Goal: Task Accomplishment & Management: Manage account settings

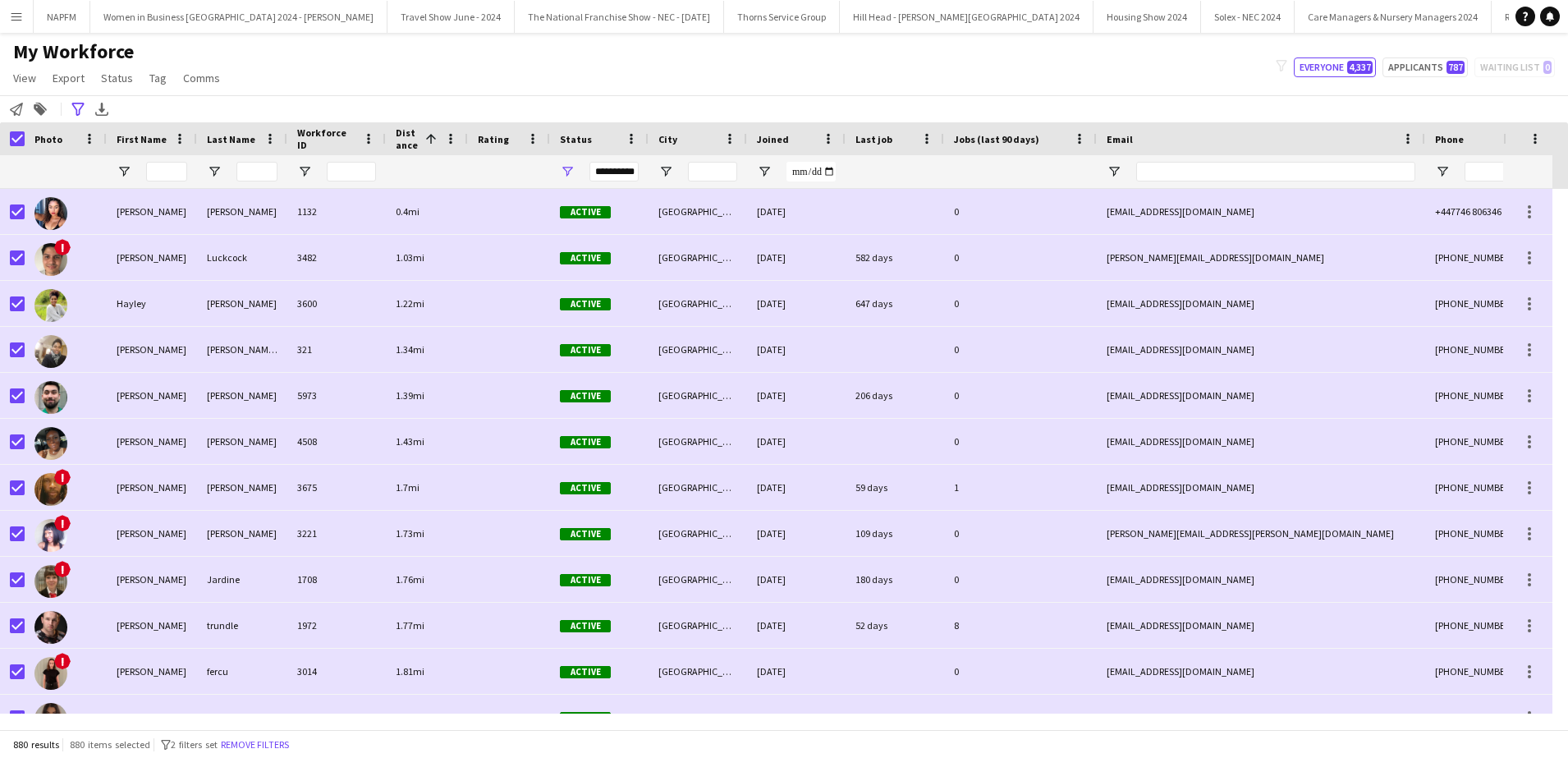
click at [20, 23] on button "Menu" at bounding box center [16, 16] width 33 height 33
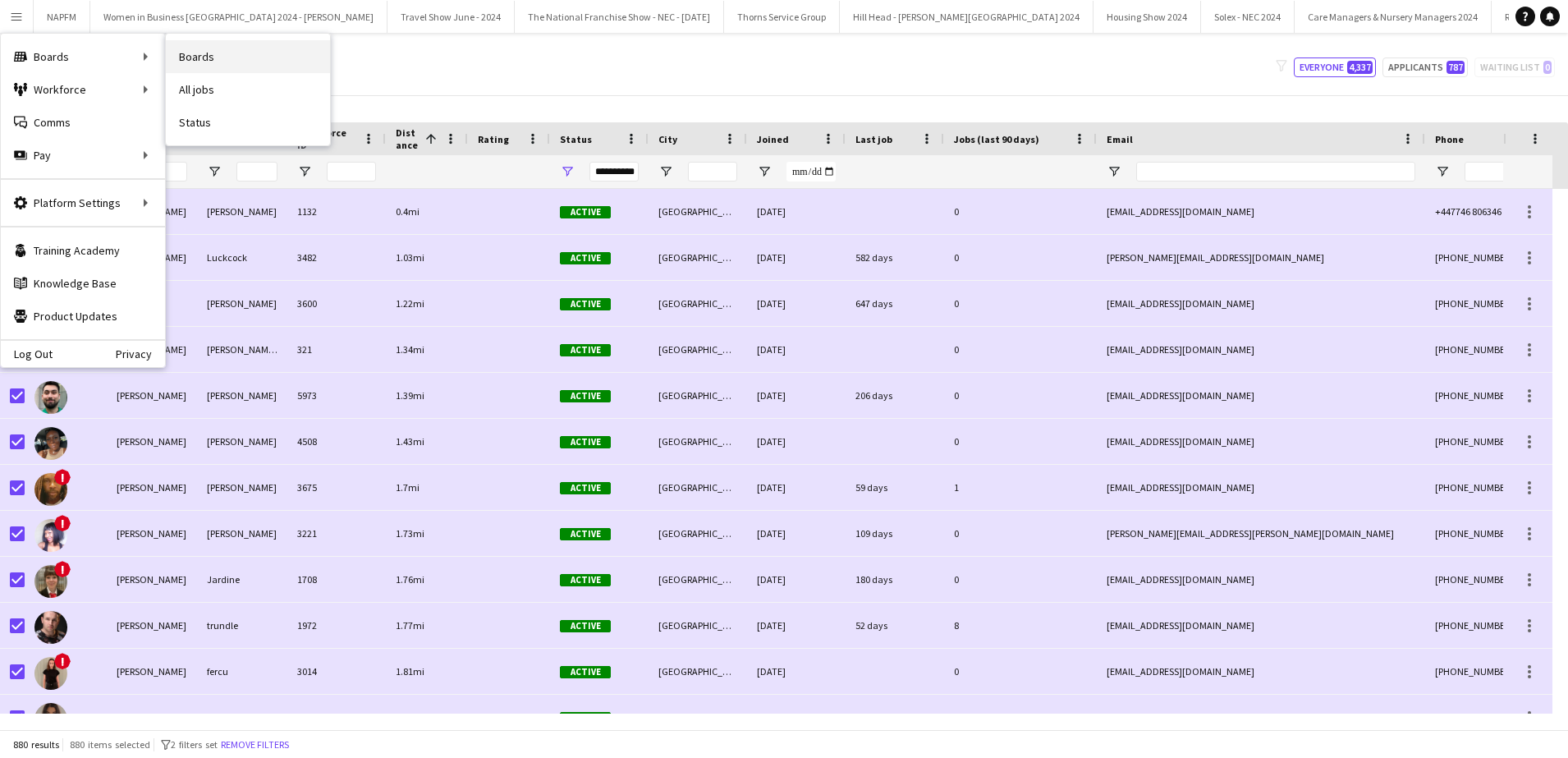
click at [221, 60] on link "Boards" at bounding box center [248, 56] width 164 height 33
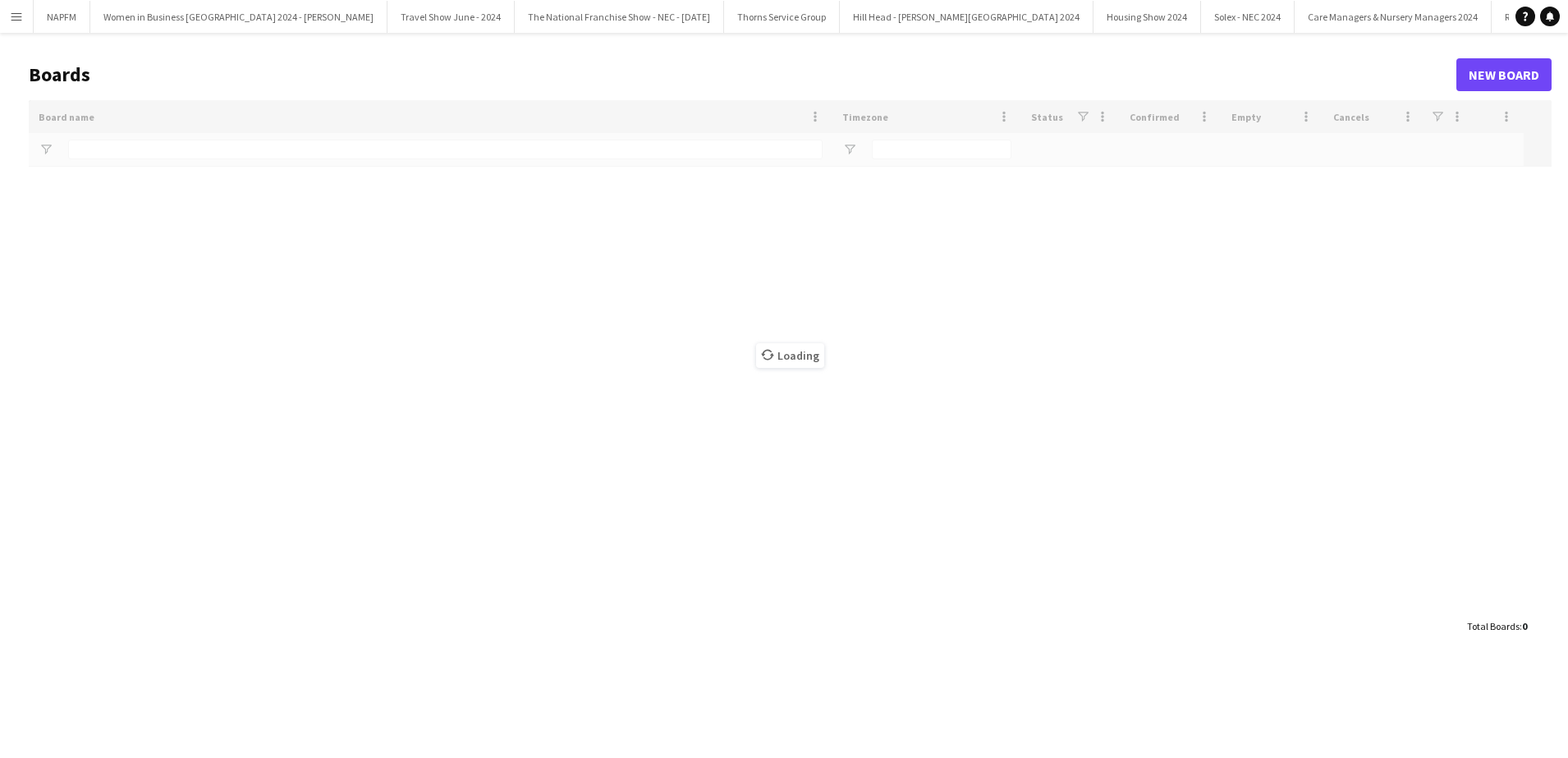
type input "*******"
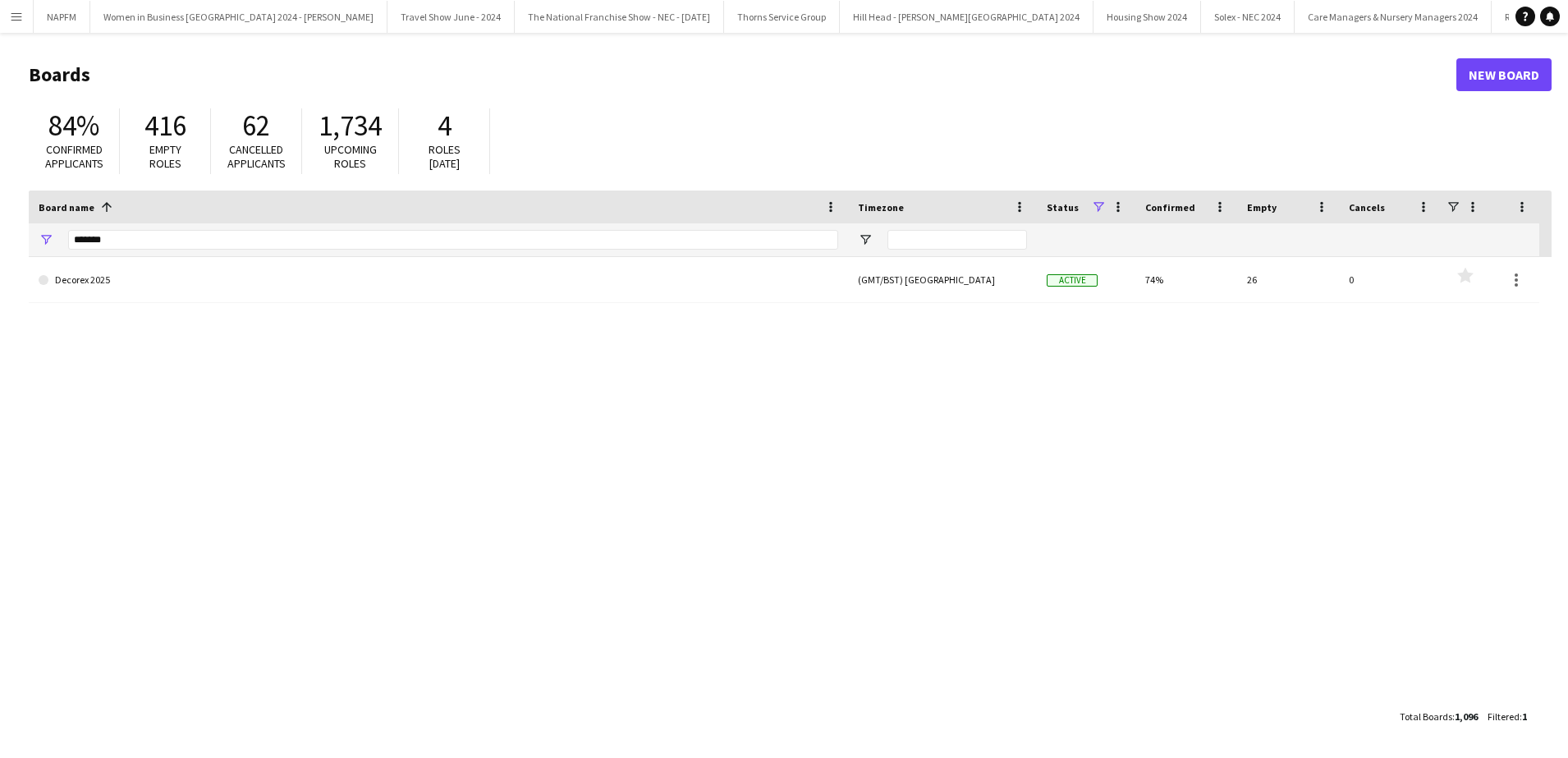
click at [15, 22] on app-icon "Menu" at bounding box center [16, 16] width 13 height 13
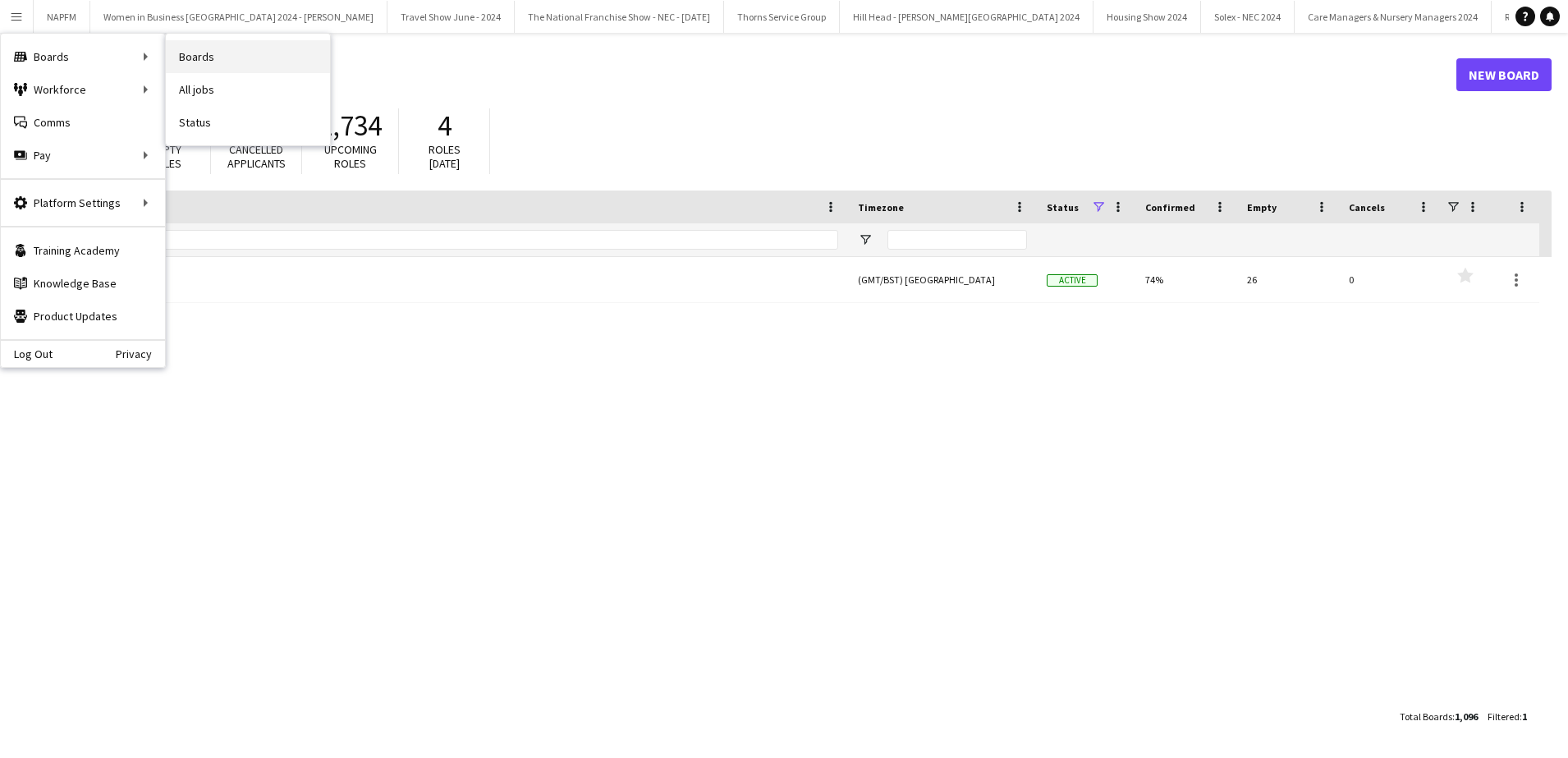
click at [202, 68] on link "Boards" at bounding box center [248, 56] width 164 height 33
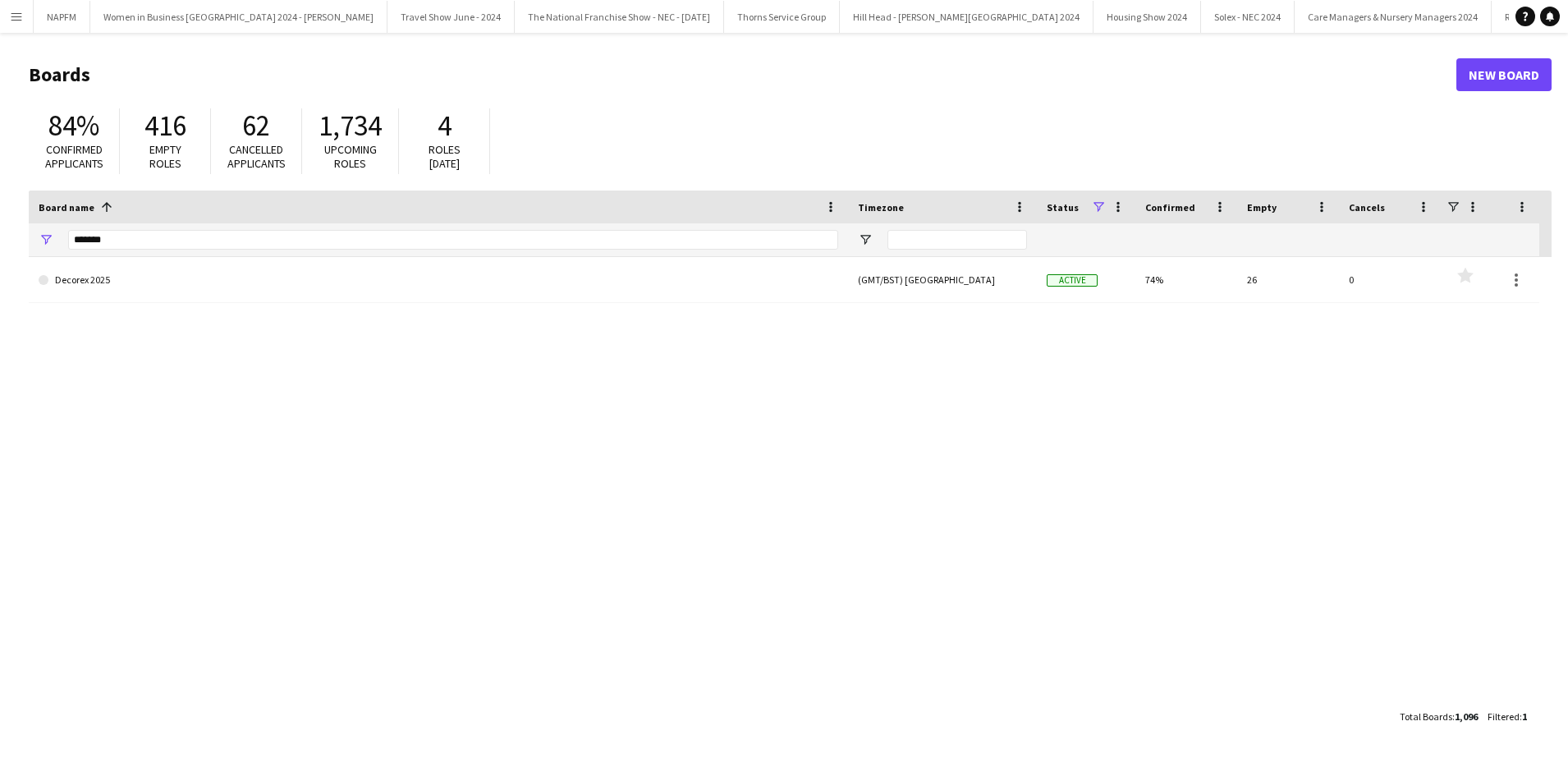
click at [29, 23] on button "Menu" at bounding box center [16, 16] width 33 height 33
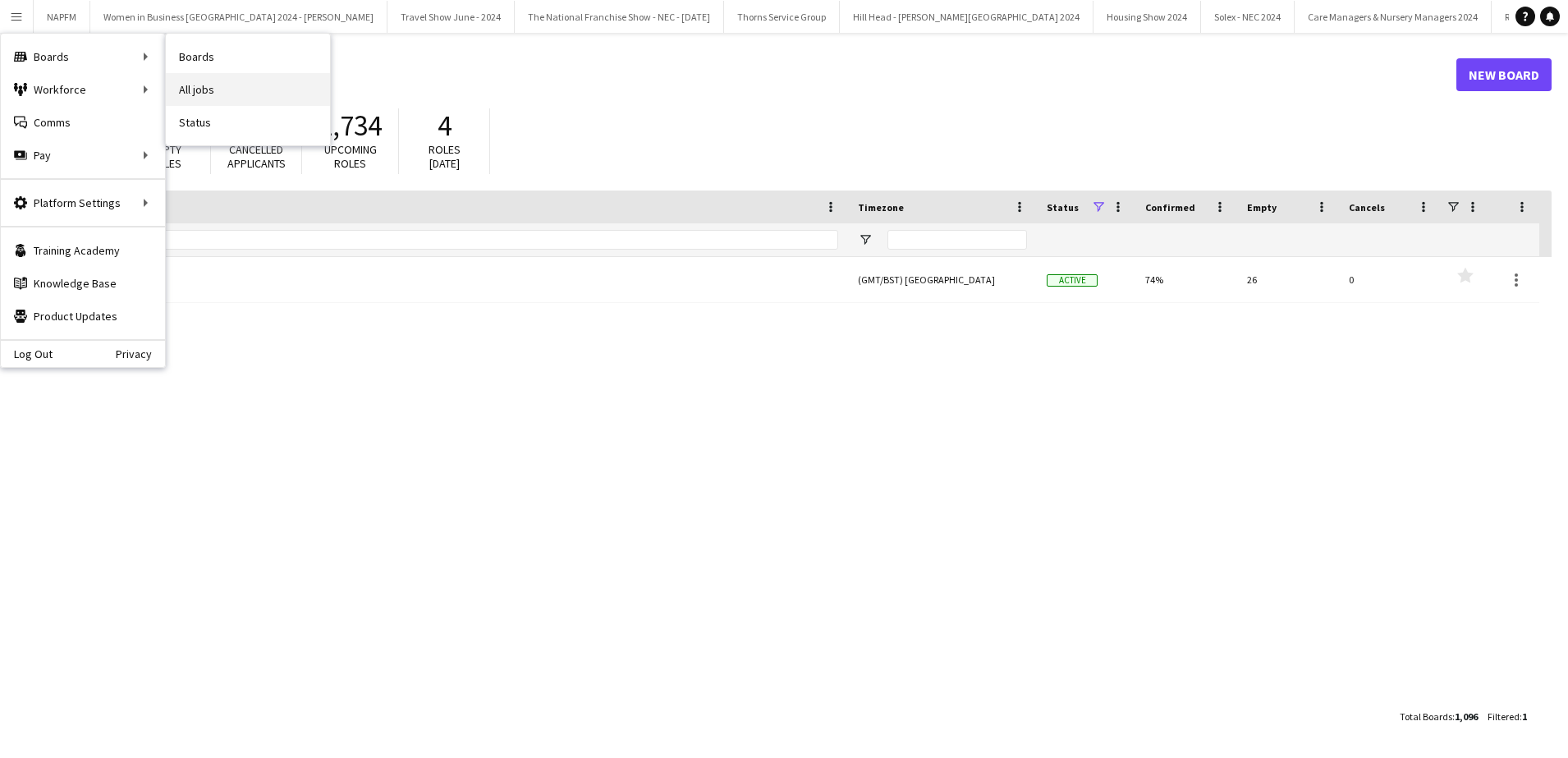
click at [225, 88] on link "All jobs" at bounding box center [248, 89] width 164 height 33
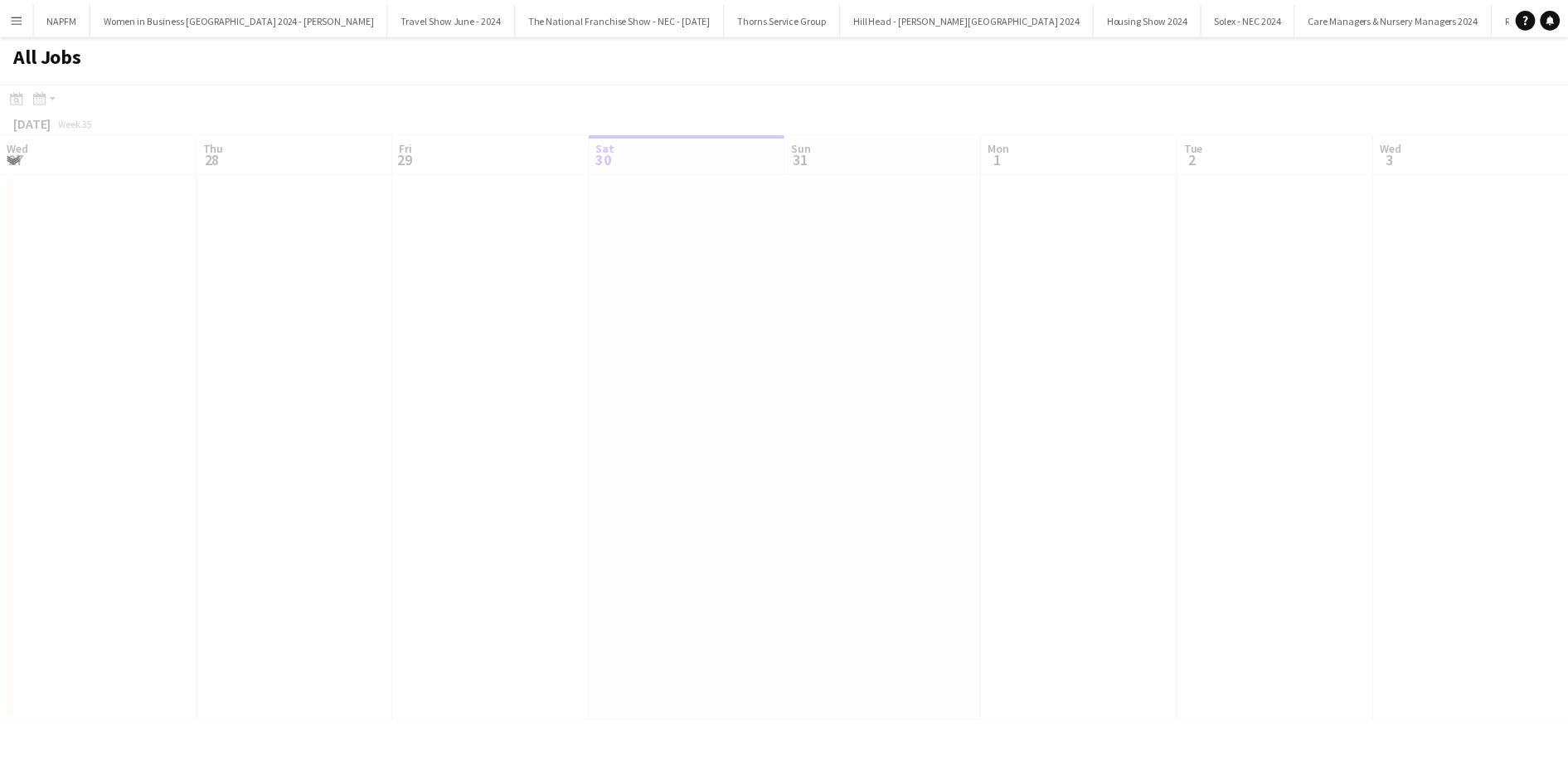
scroll to position [0, 397]
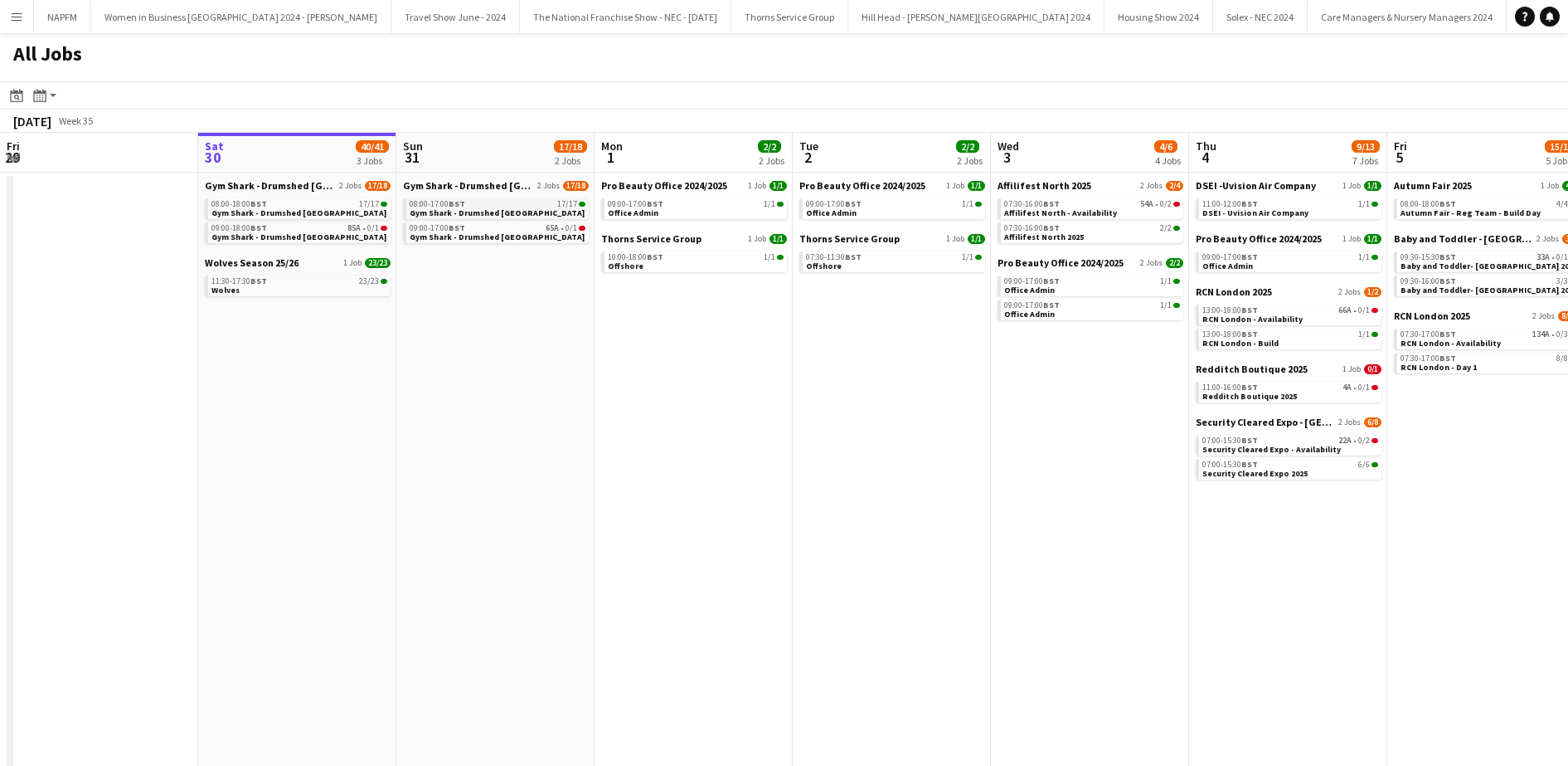
click at [490, 211] on span "Gym Shark - Drumshed [GEOGRAPHIC_DATA]" at bounding box center [496, 213] width 175 height 11
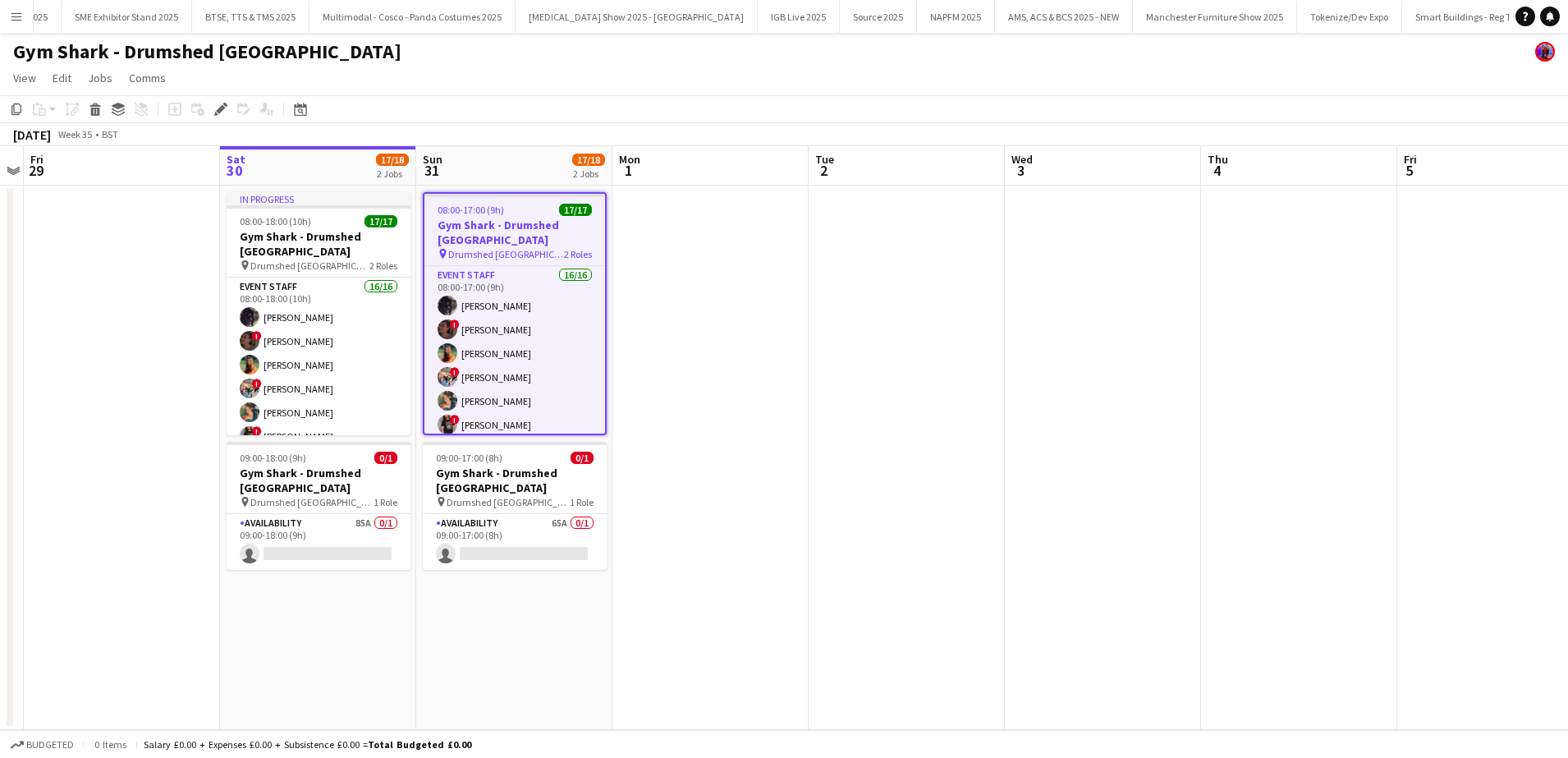
scroll to position [0, 31771]
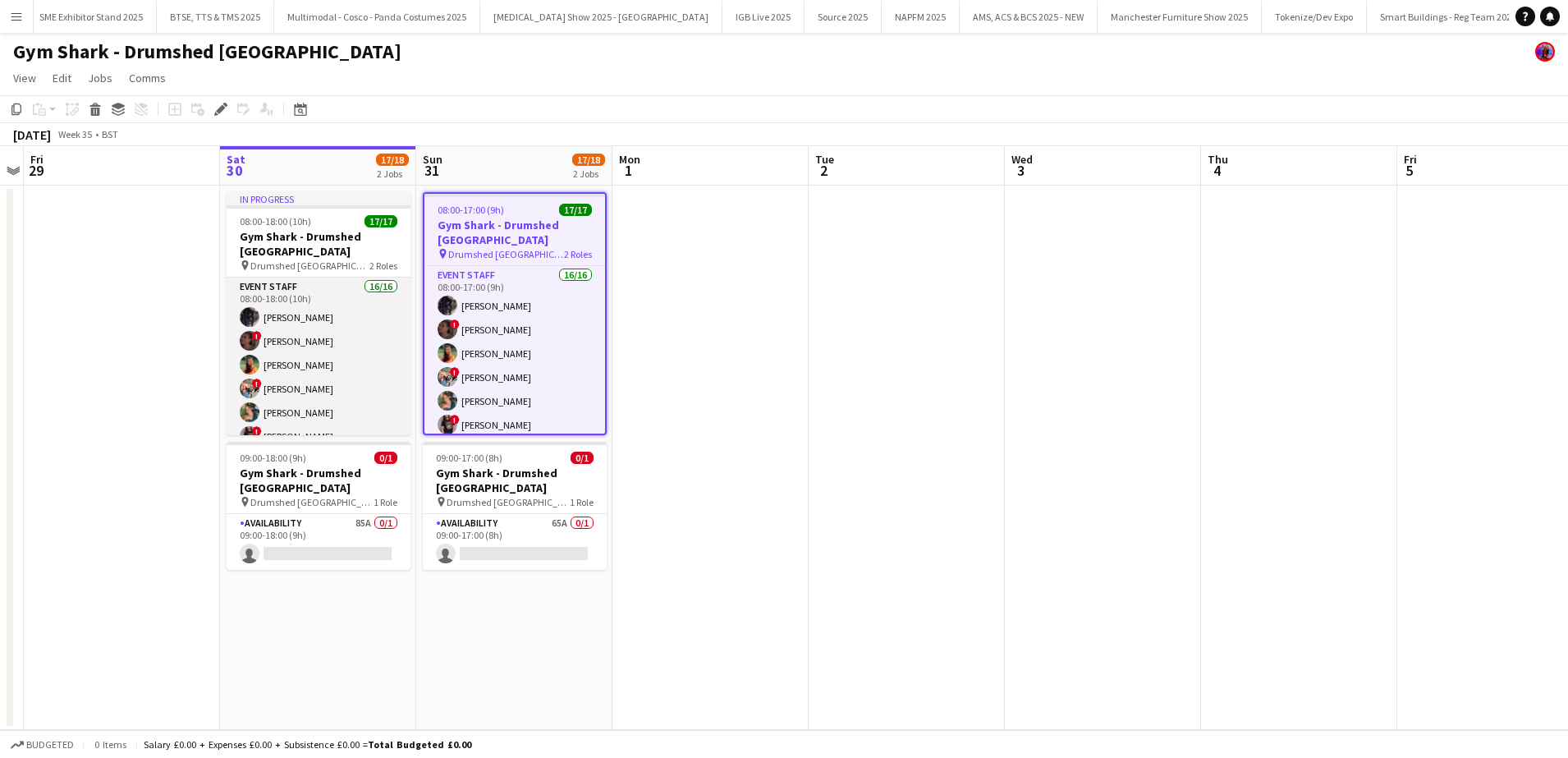
click at [332, 370] on app-card-role "Event Staff 16/16 08:00-18:00 (10h) [PERSON_NAME] ! [PERSON_NAME] [PERSON_NAME]…" at bounding box center [319, 489] width 184 height 422
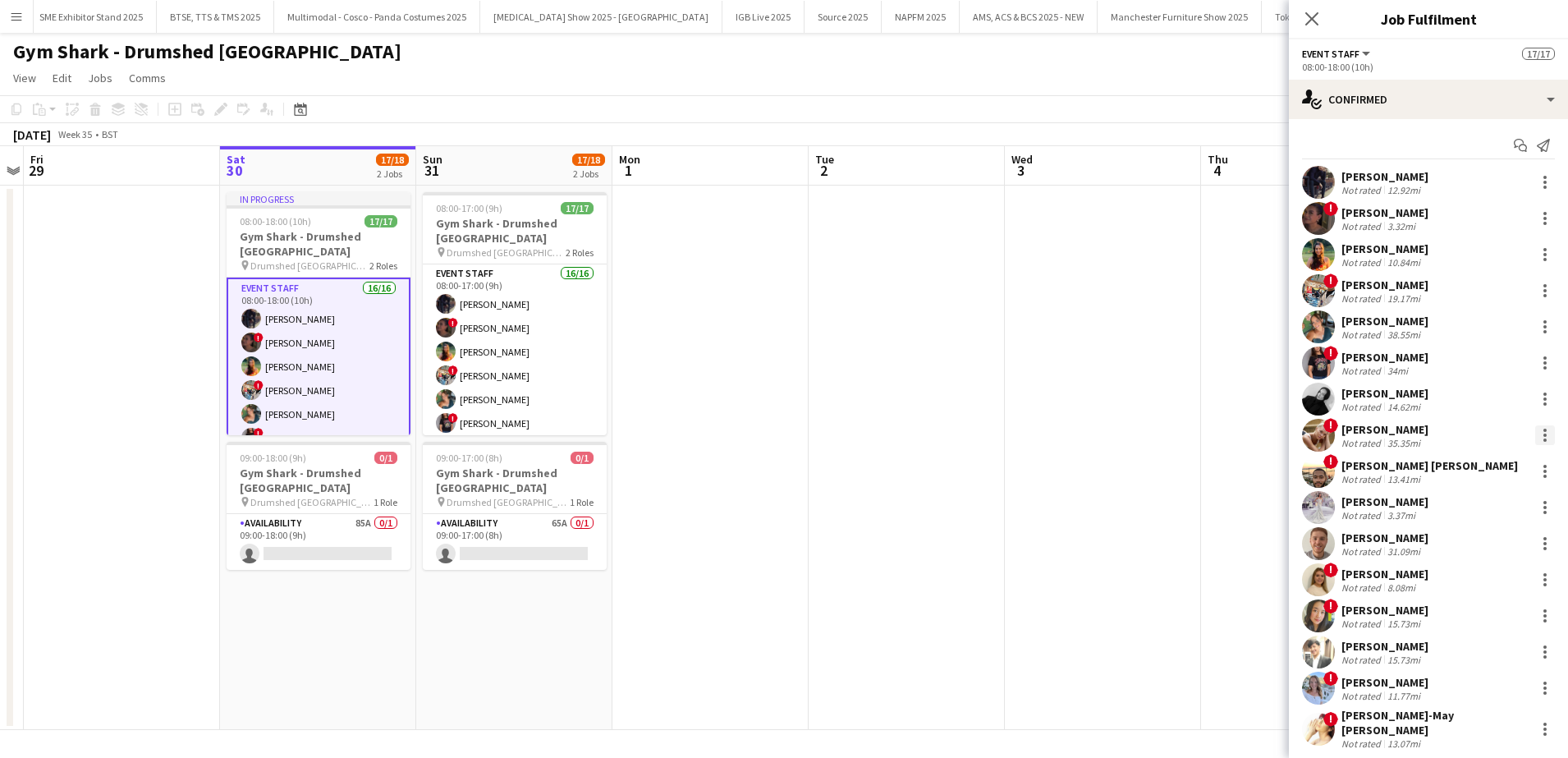
click at [1536, 434] on div at bounding box center [1545, 434] width 20 height 20
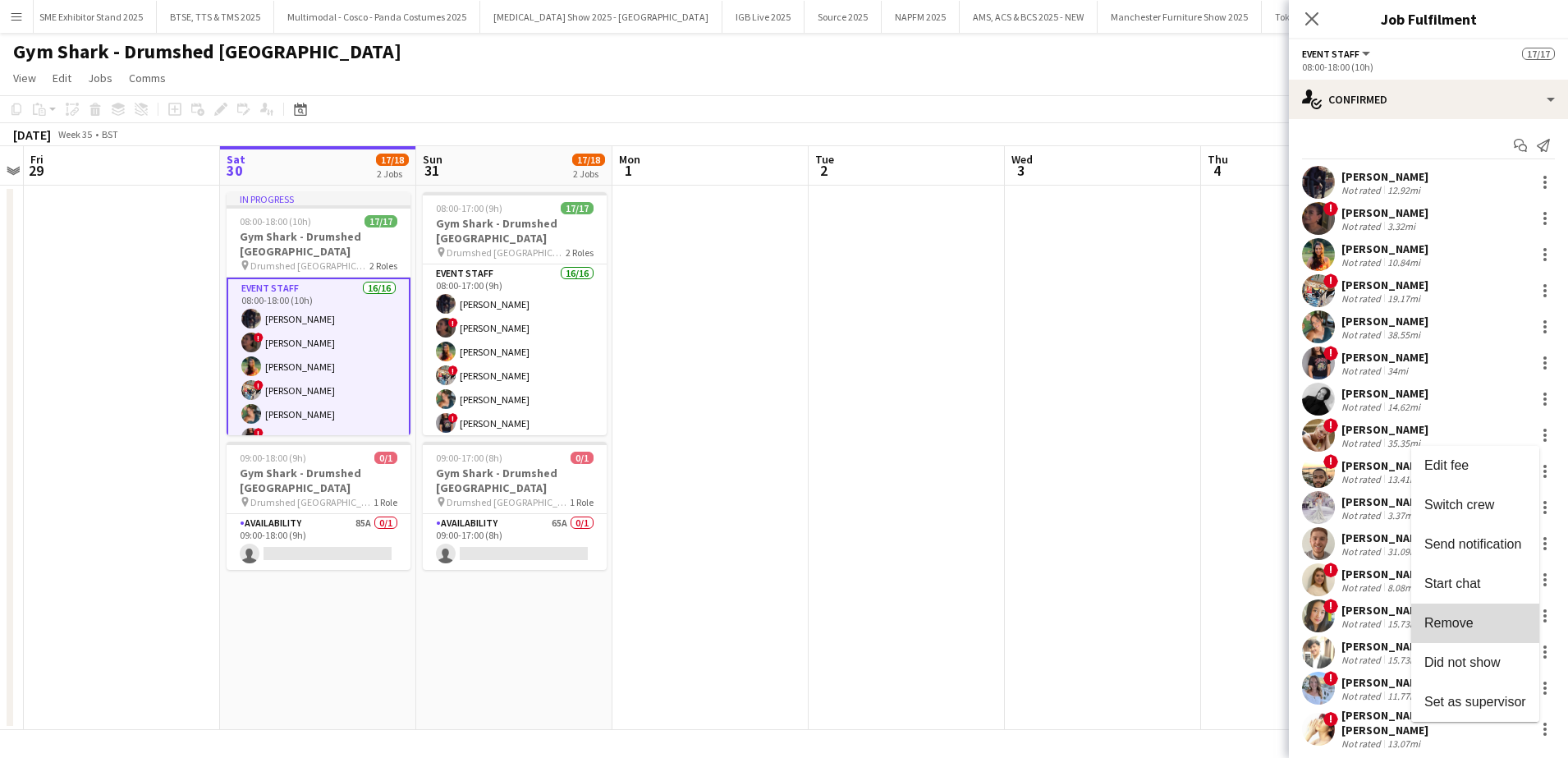
click at [1463, 631] on button "Remove" at bounding box center [1475, 623] width 128 height 39
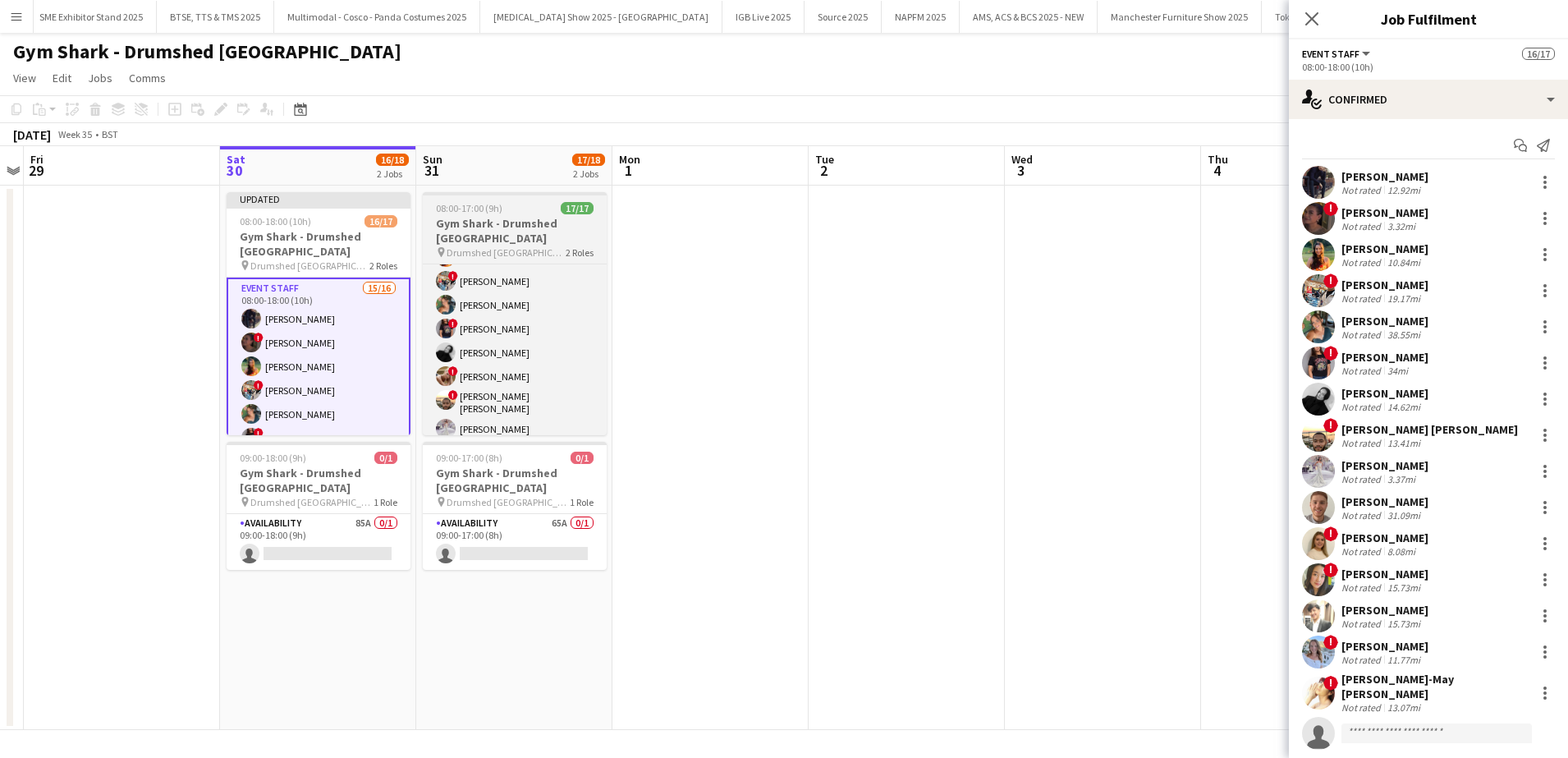
scroll to position [145, 0]
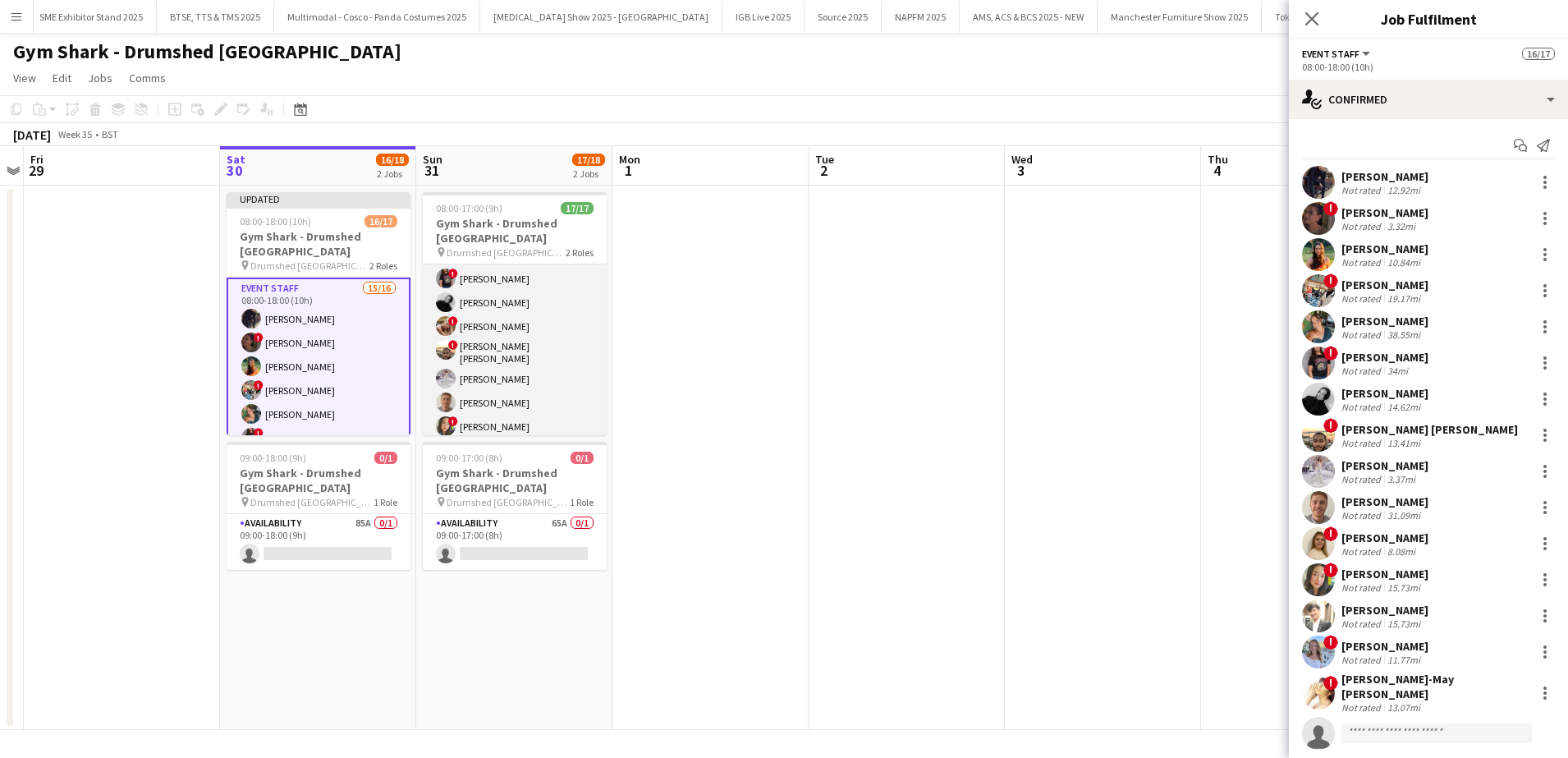
click at [552, 367] on app-card-role "Event Staff 16/16 08:00-17:00 (9h) [PERSON_NAME] ! [PERSON_NAME] [PERSON_NAME] …" at bounding box center [514, 331] width 184 height 422
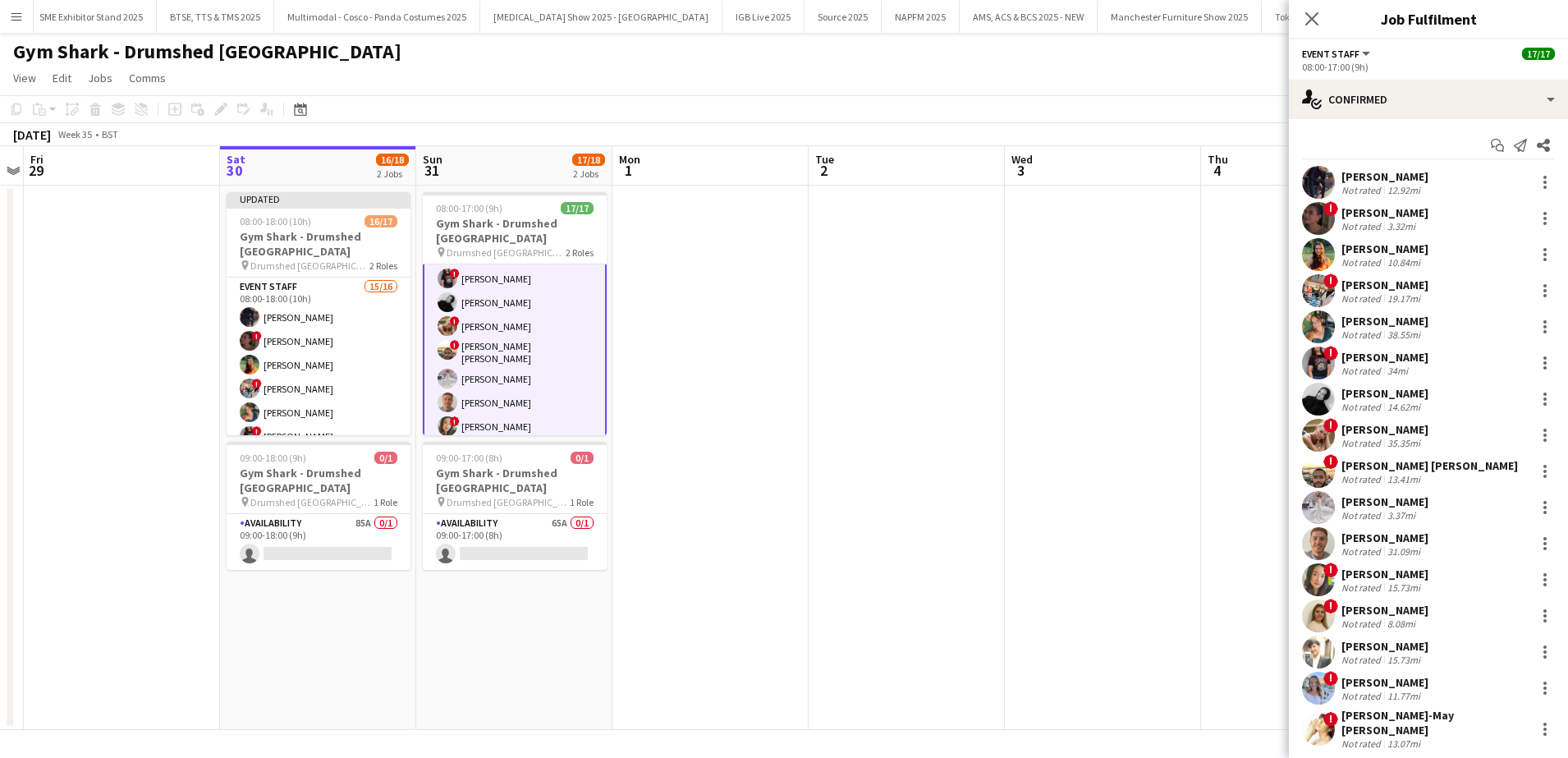
click at [1414, 434] on div "[PERSON_NAME]" at bounding box center [1385, 428] width 87 height 14
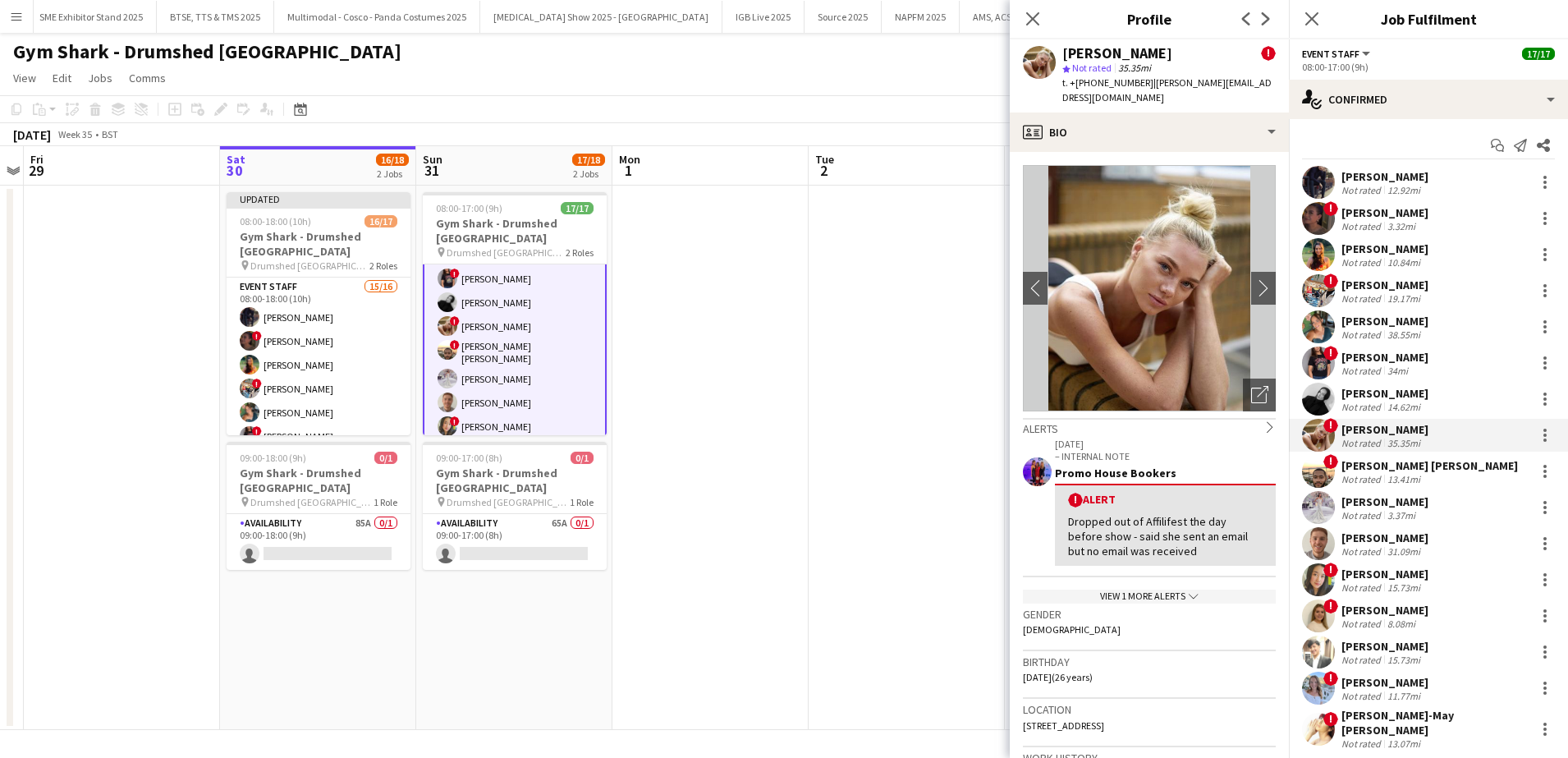
click at [1174, 589] on div "View 1 more alerts chevron-down" at bounding box center [1149, 596] width 253 height 14
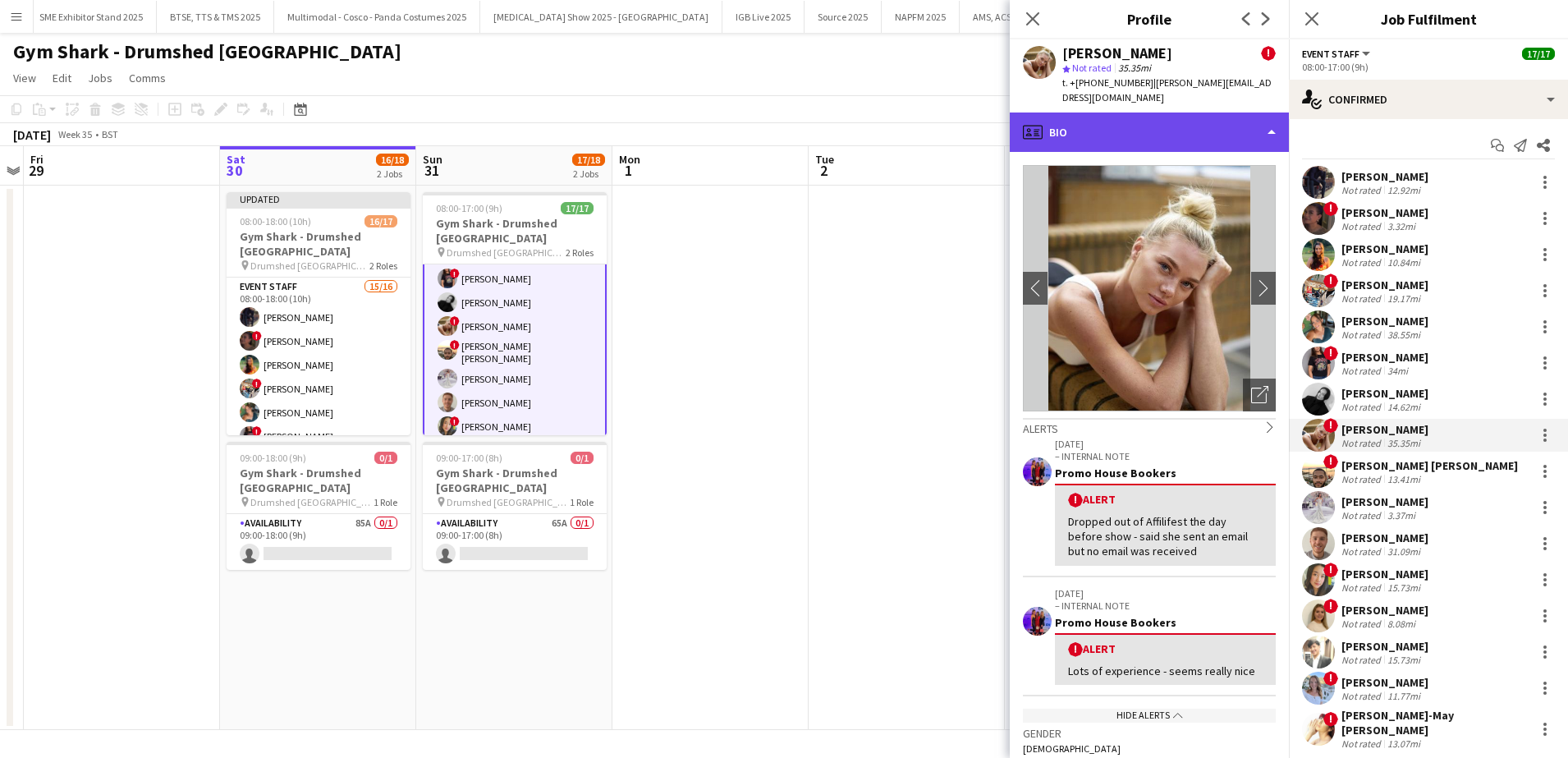
click at [1266, 117] on div "profile Bio" at bounding box center [1150, 132] width 279 height 39
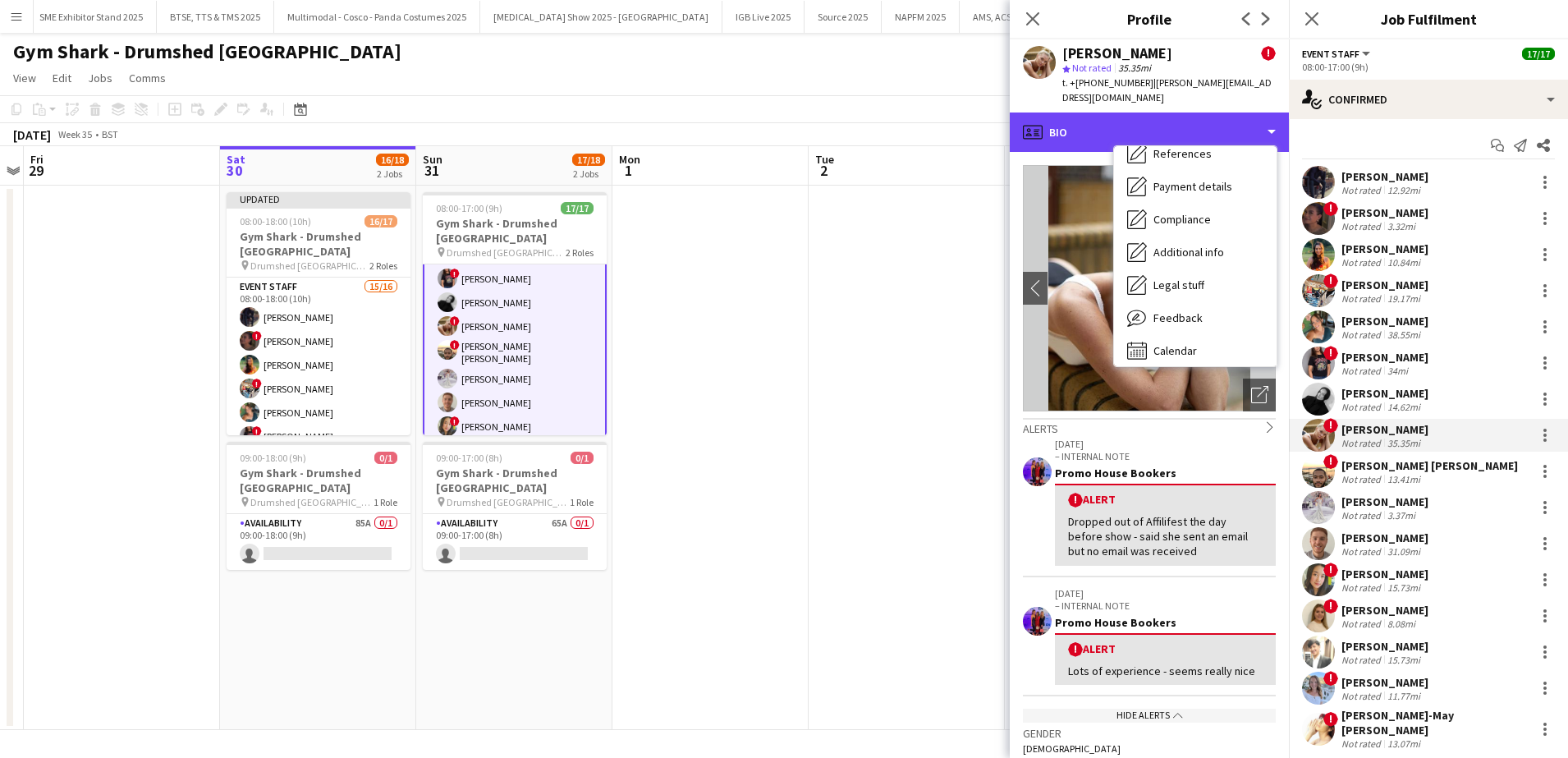
scroll to position [187, 0]
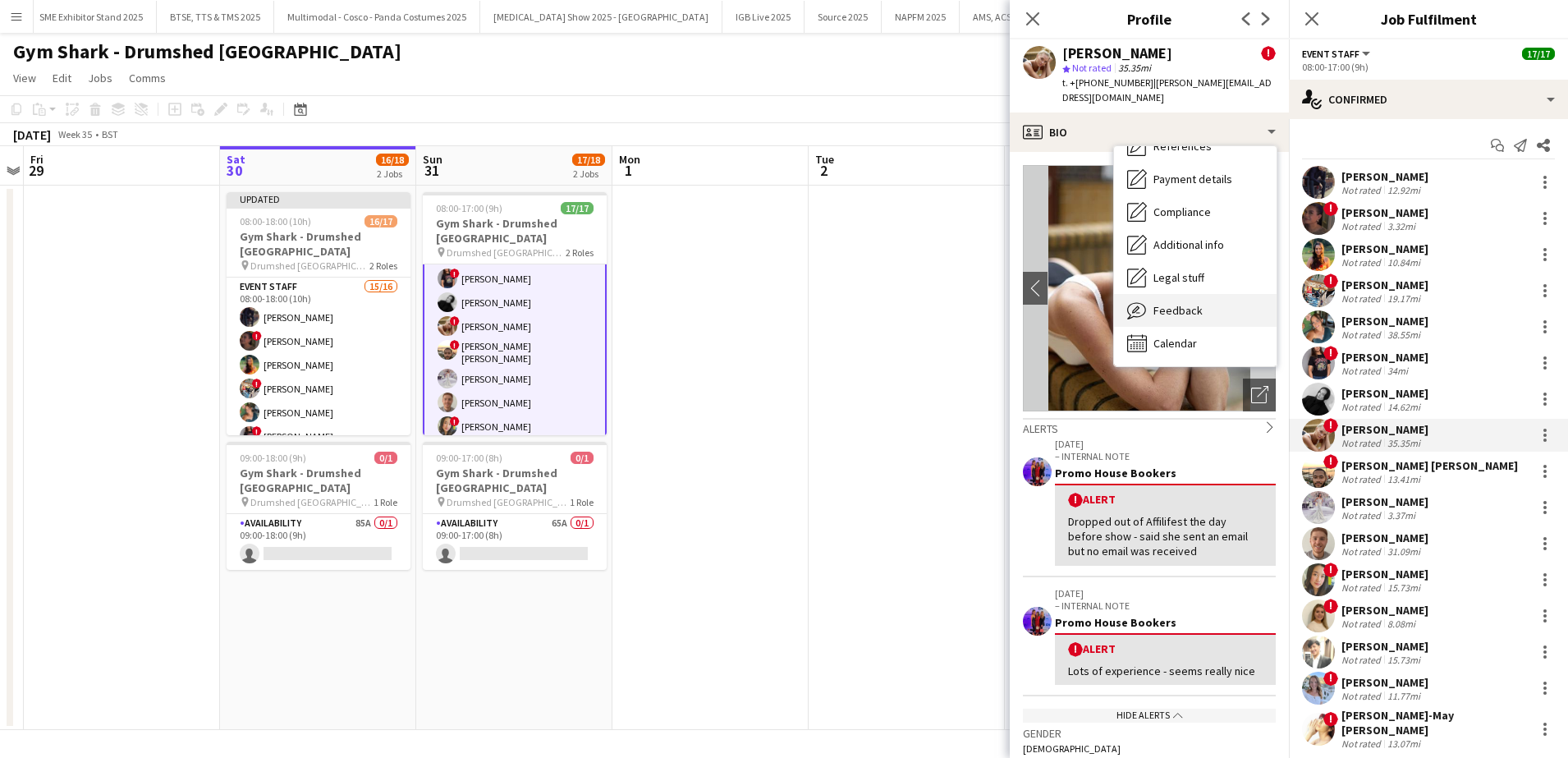
click at [1197, 303] on span "Feedback" at bounding box center [1178, 310] width 49 height 14
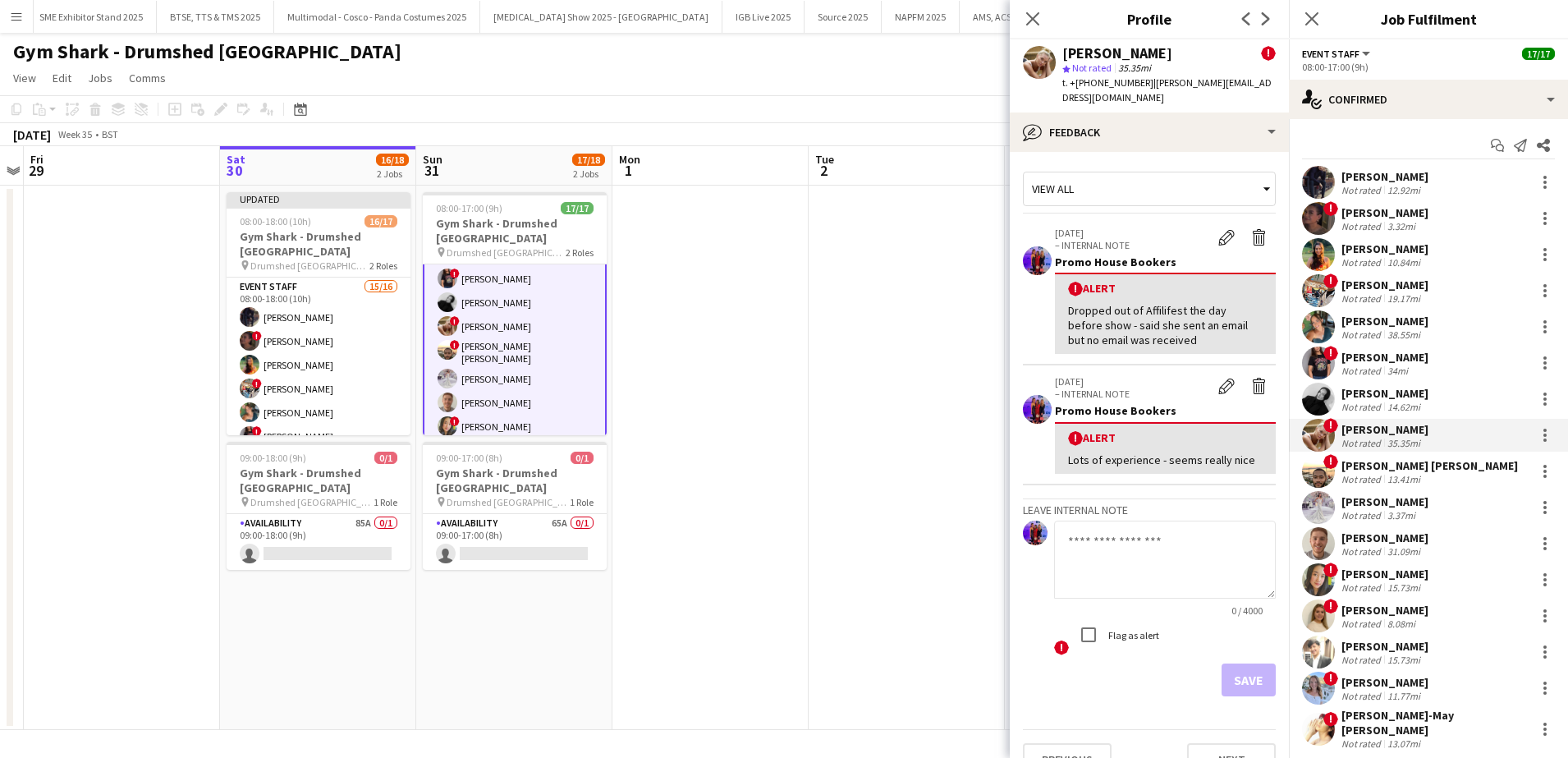
click at [1089, 537] on textarea at bounding box center [1165, 560] width 221 height 78
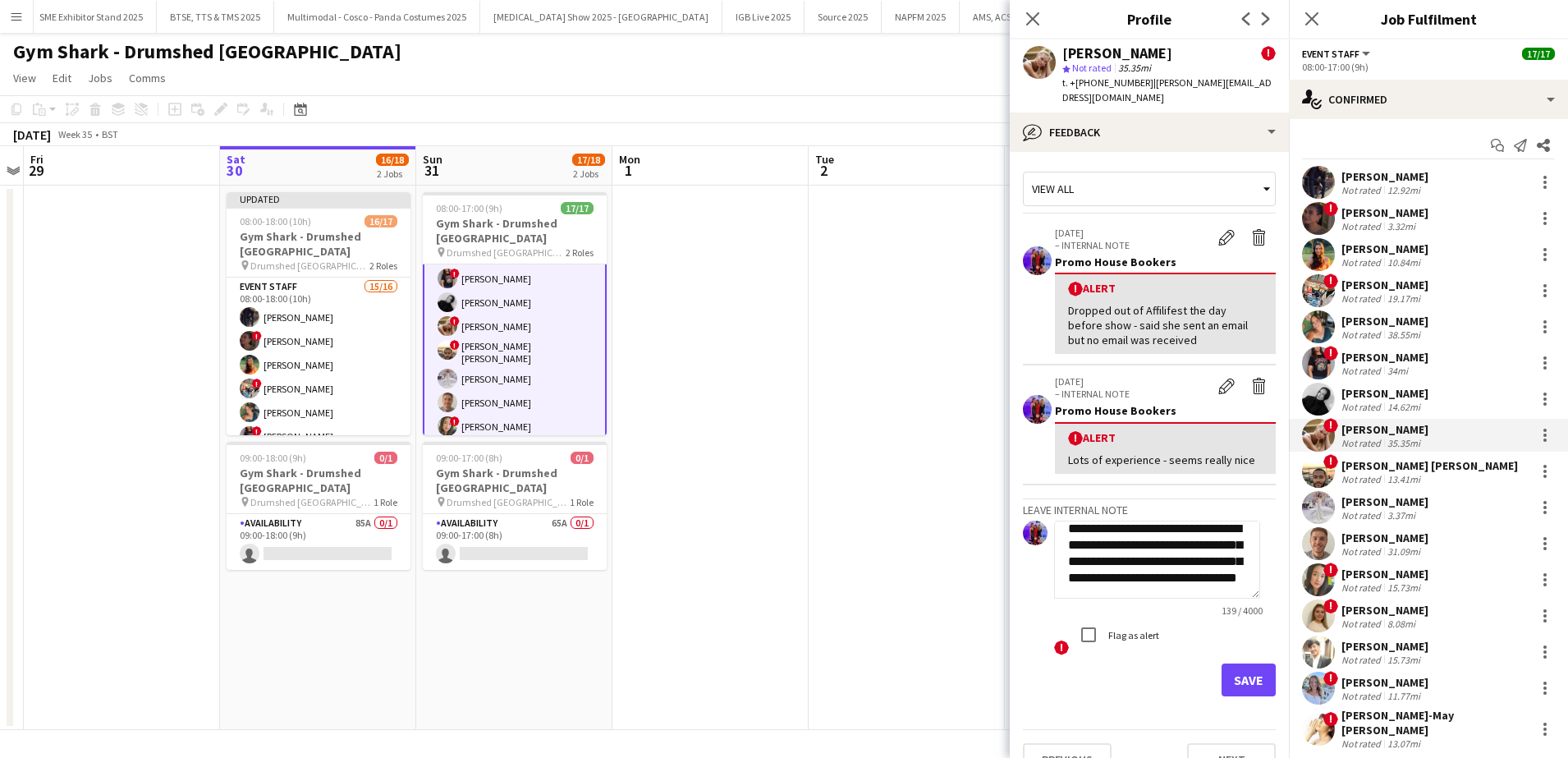
scroll to position [34, 0]
type textarea "**********"
click at [1232, 669] on button "Save" at bounding box center [1249, 680] width 55 height 33
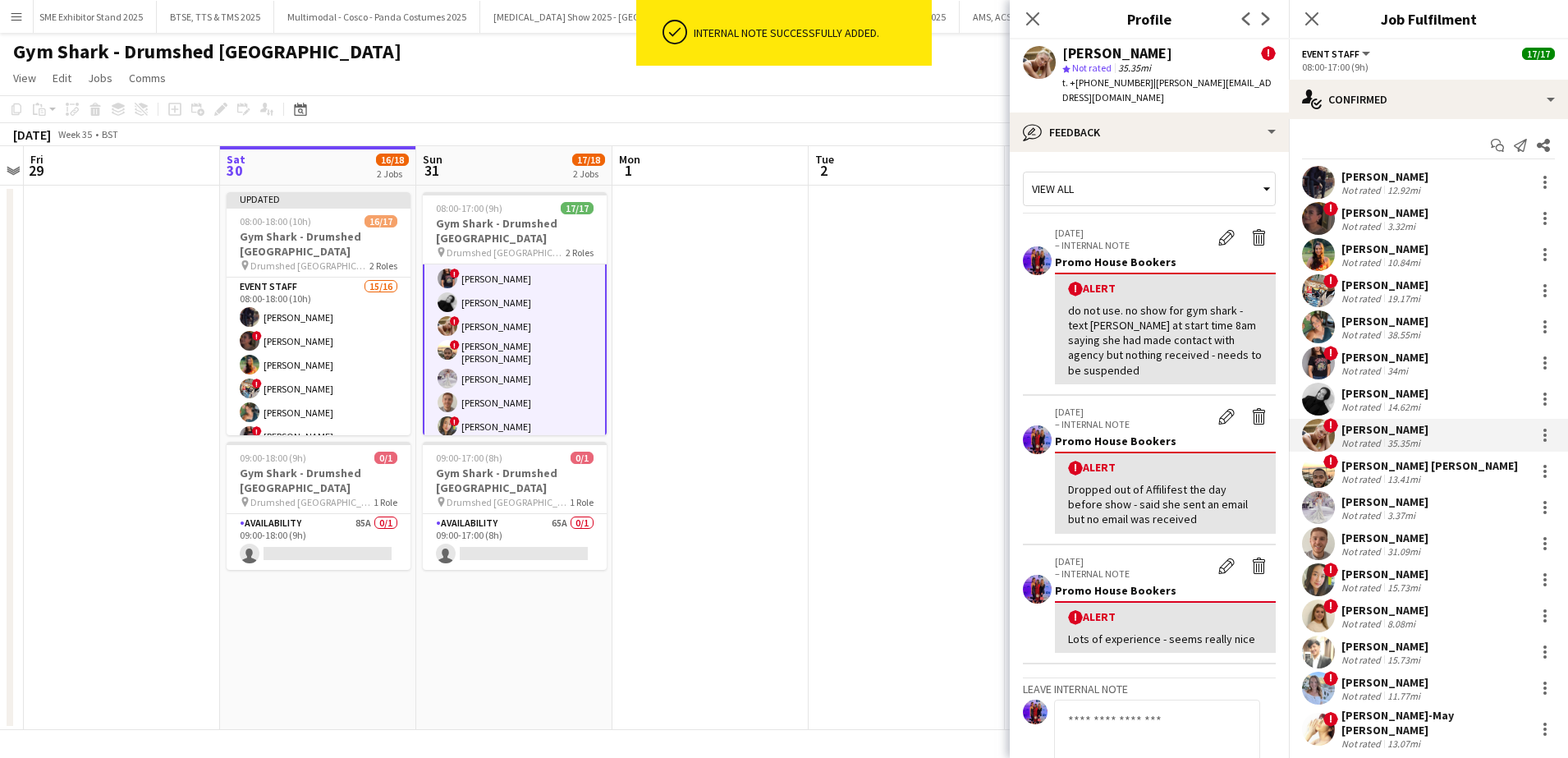
scroll to position [0, 0]
click at [1536, 437] on div at bounding box center [1545, 434] width 20 height 20
click at [1449, 609] on button "Remove" at bounding box center [1475, 623] width 128 height 39
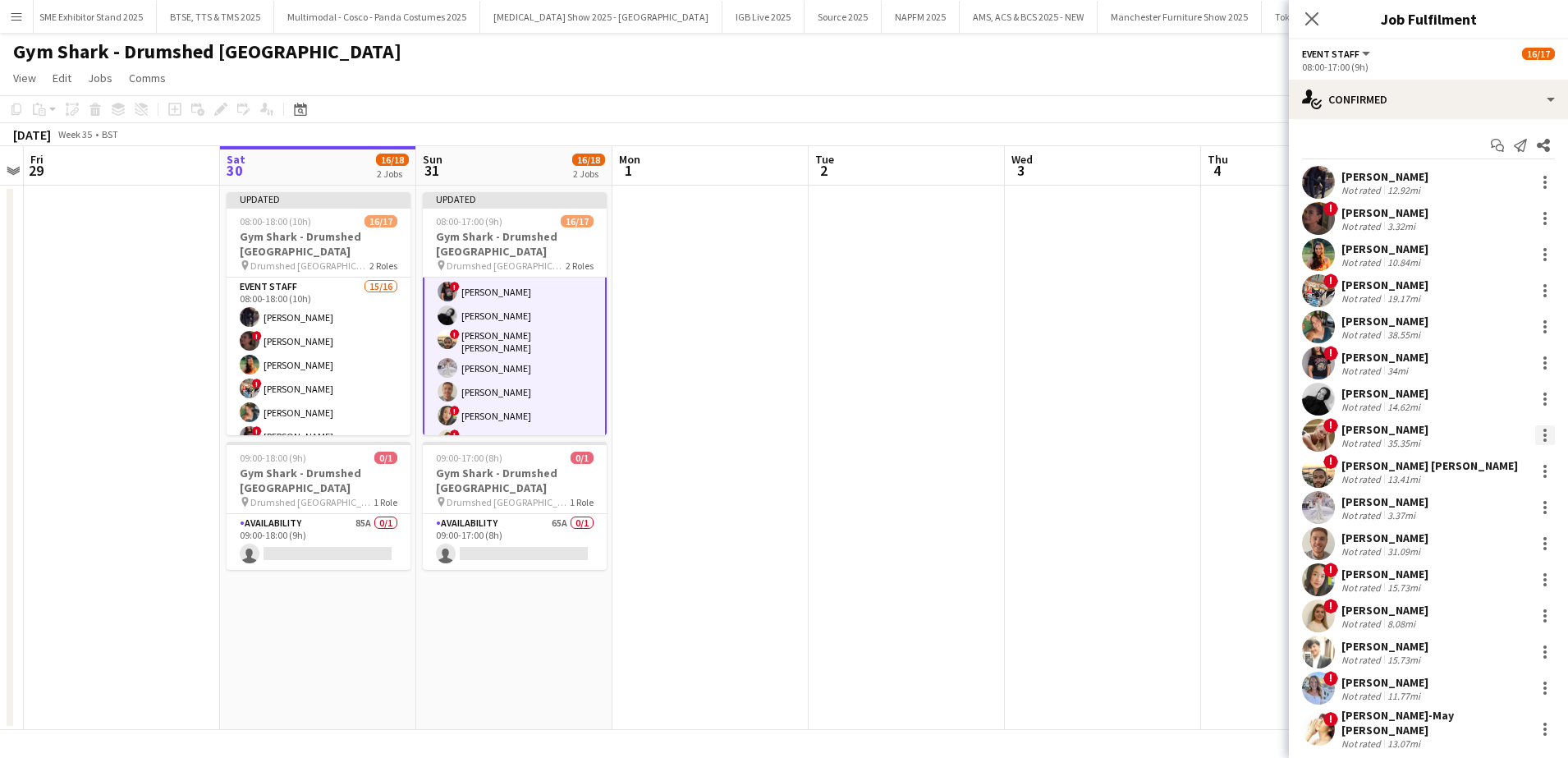
click at [1536, 443] on div at bounding box center [1545, 434] width 20 height 20
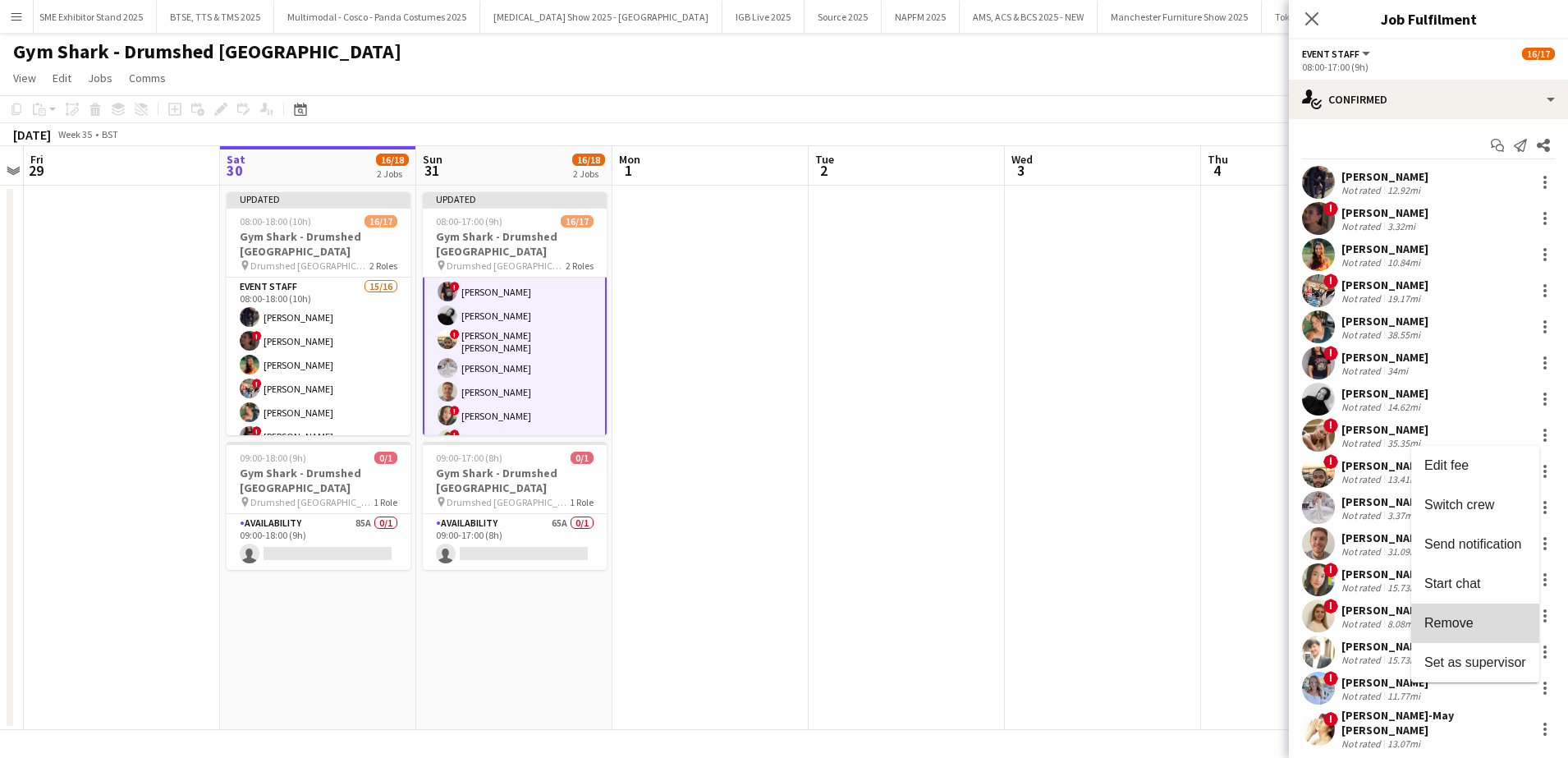
click at [1456, 618] on span "Remove" at bounding box center [1449, 623] width 49 height 14
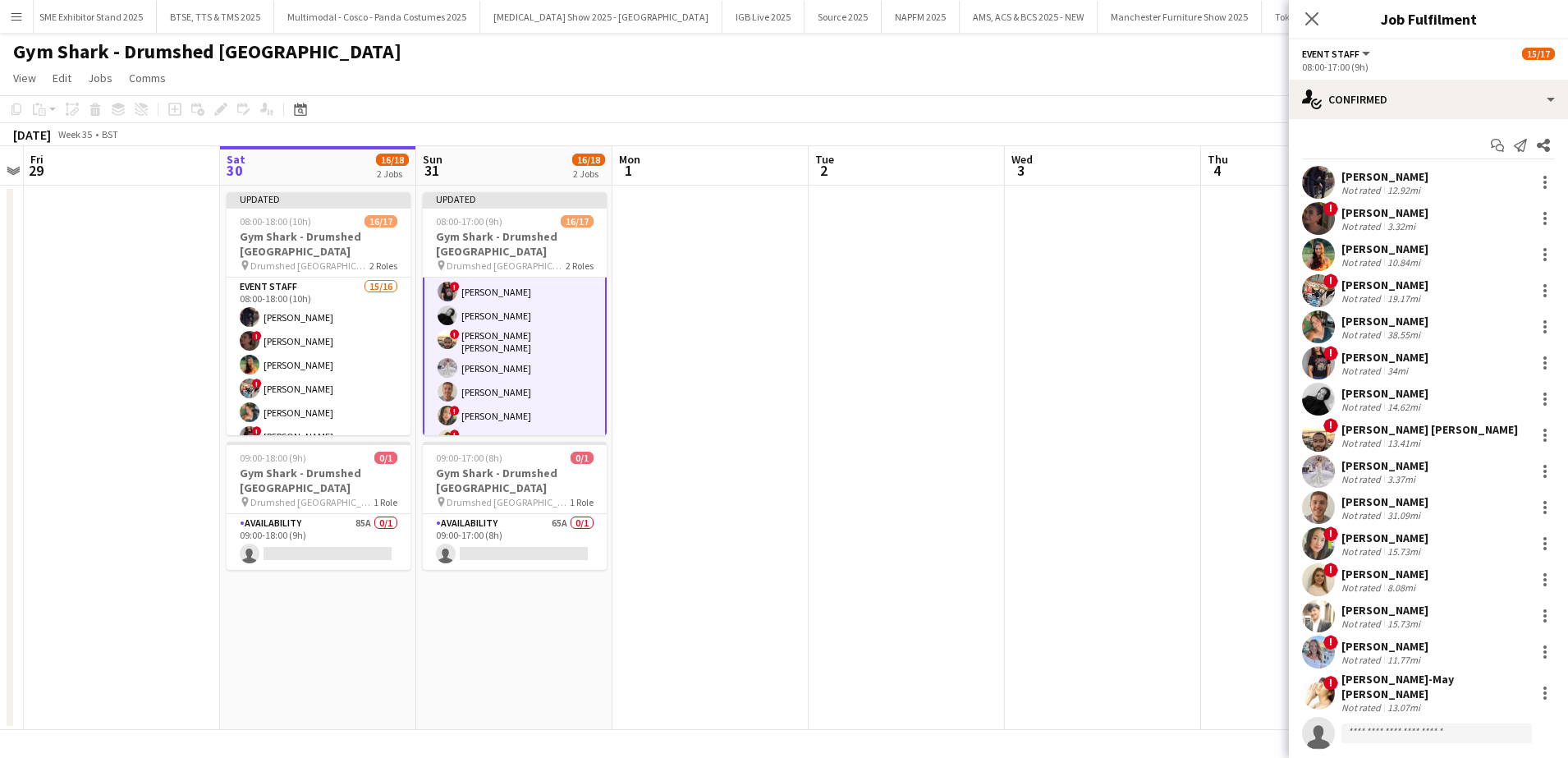
click at [1132, 574] on app-date-cell at bounding box center [1103, 457] width 196 height 544
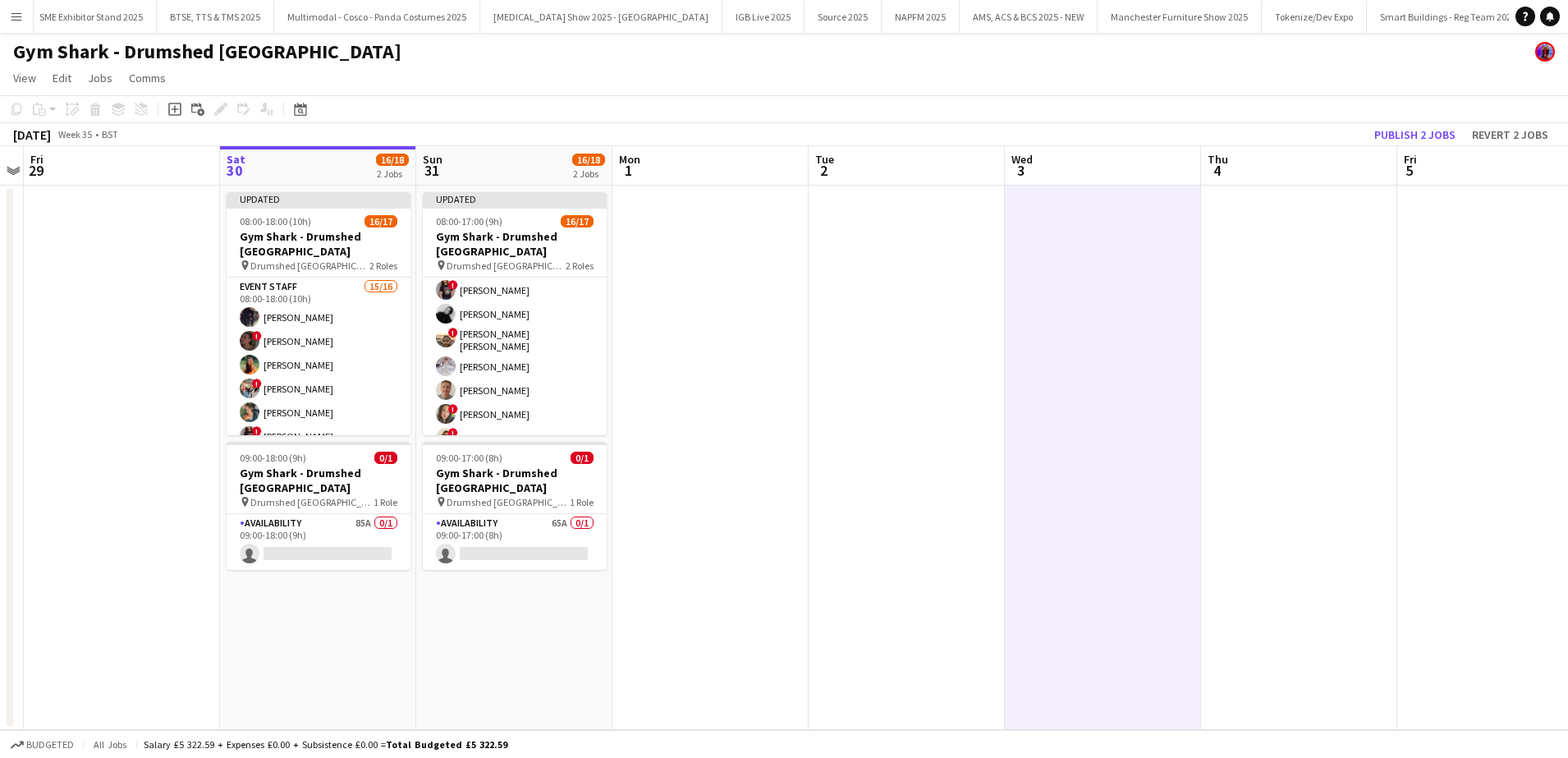
scroll to position [145, 0]
click at [1412, 135] on button "Publish 2 jobs" at bounding box center [1415, 135] width 95 height 21
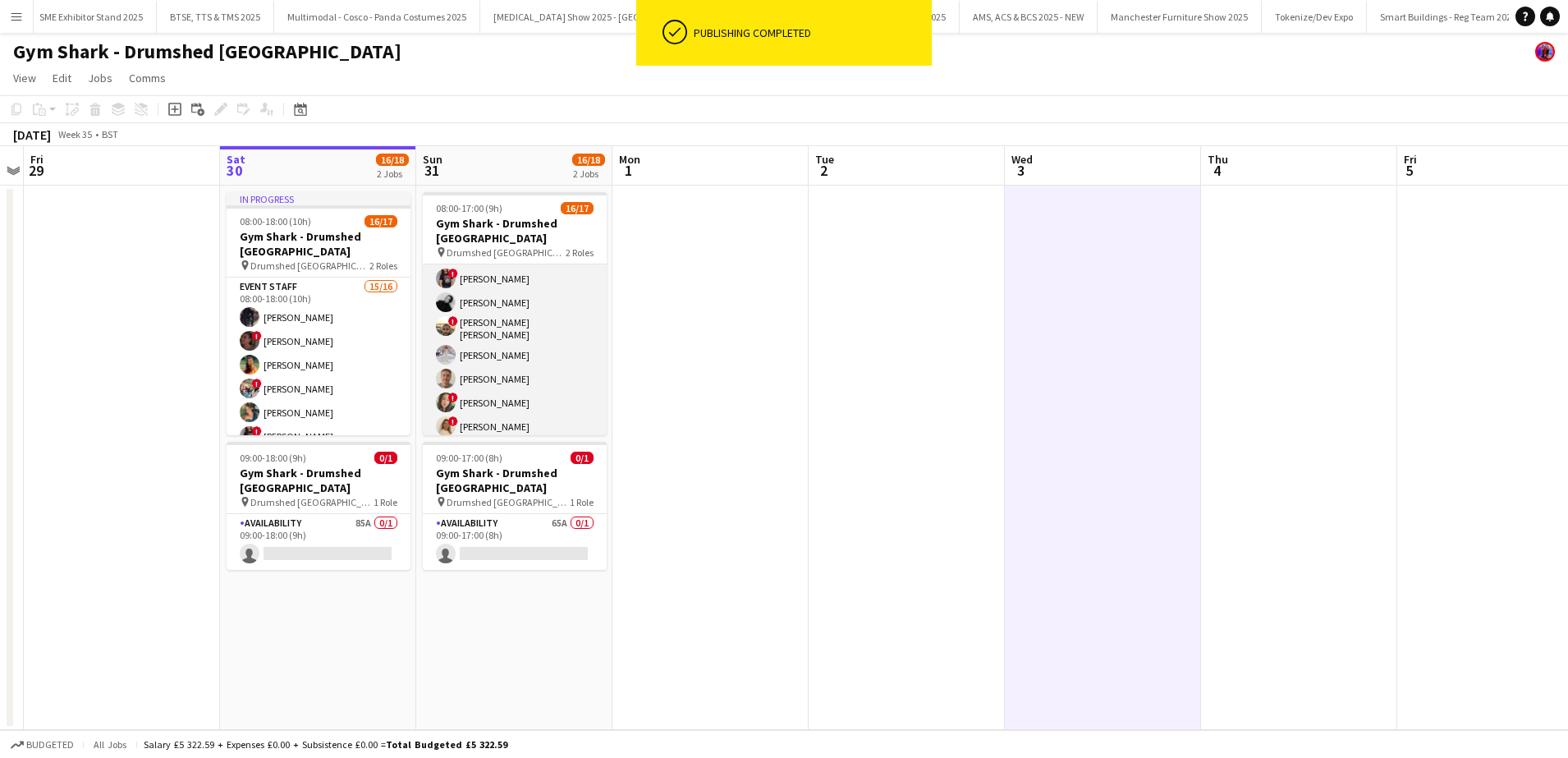
click at [512, 363] on app-card-role "Event Staff 15/16 08:00-17:00 (9h) [PERSON_NAME] ! [PERSON_NAME] [PERSON_NAME] …" at bounding box center [514, 331] width 184 height 422
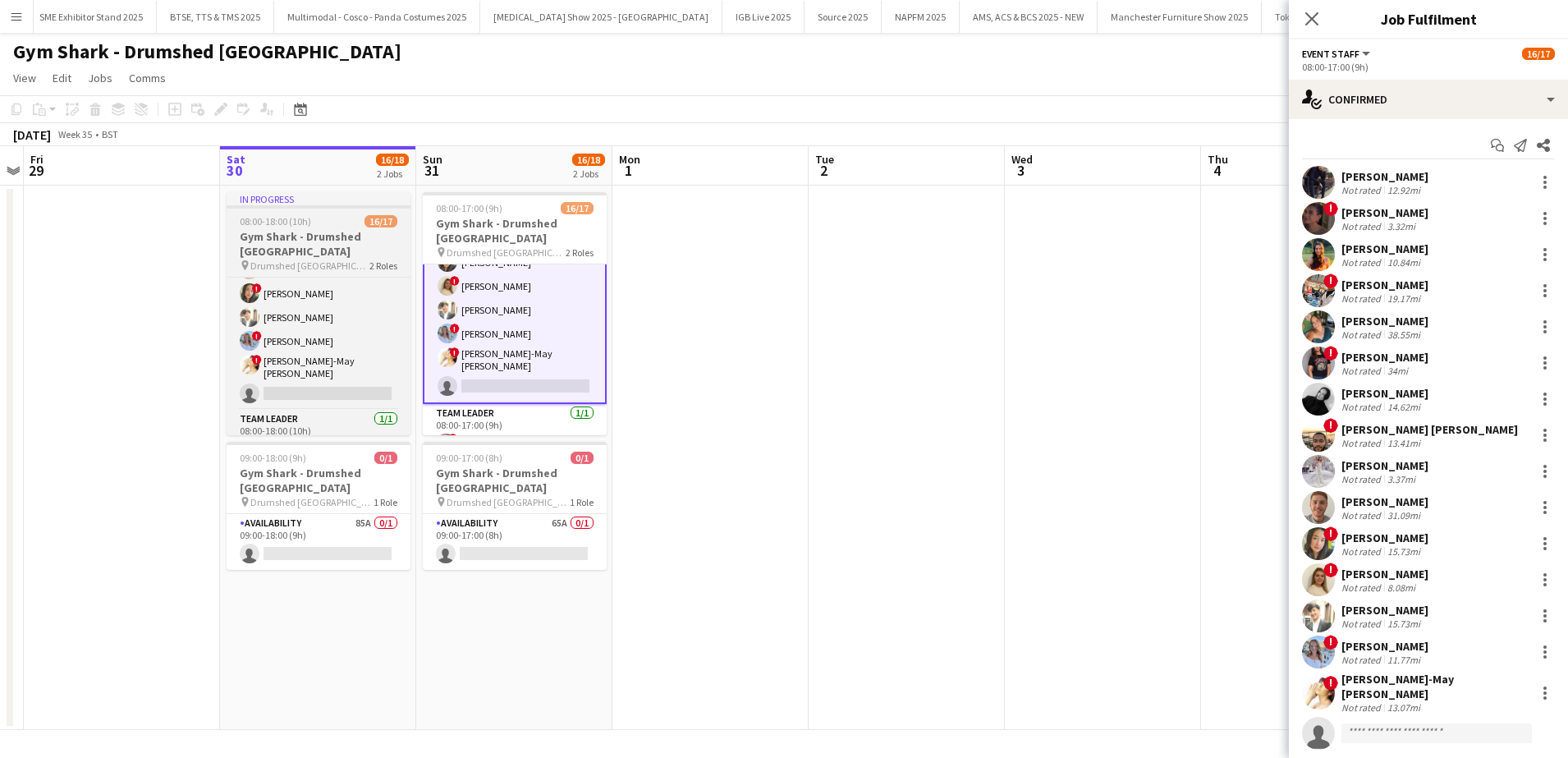
scroll to position [296, 0]
click at [325, 241] on h3 "Gym Shark - Drumshed [GEOGRAPHIC_DATA]" at bounding box center [319, 244] width 184 height 30
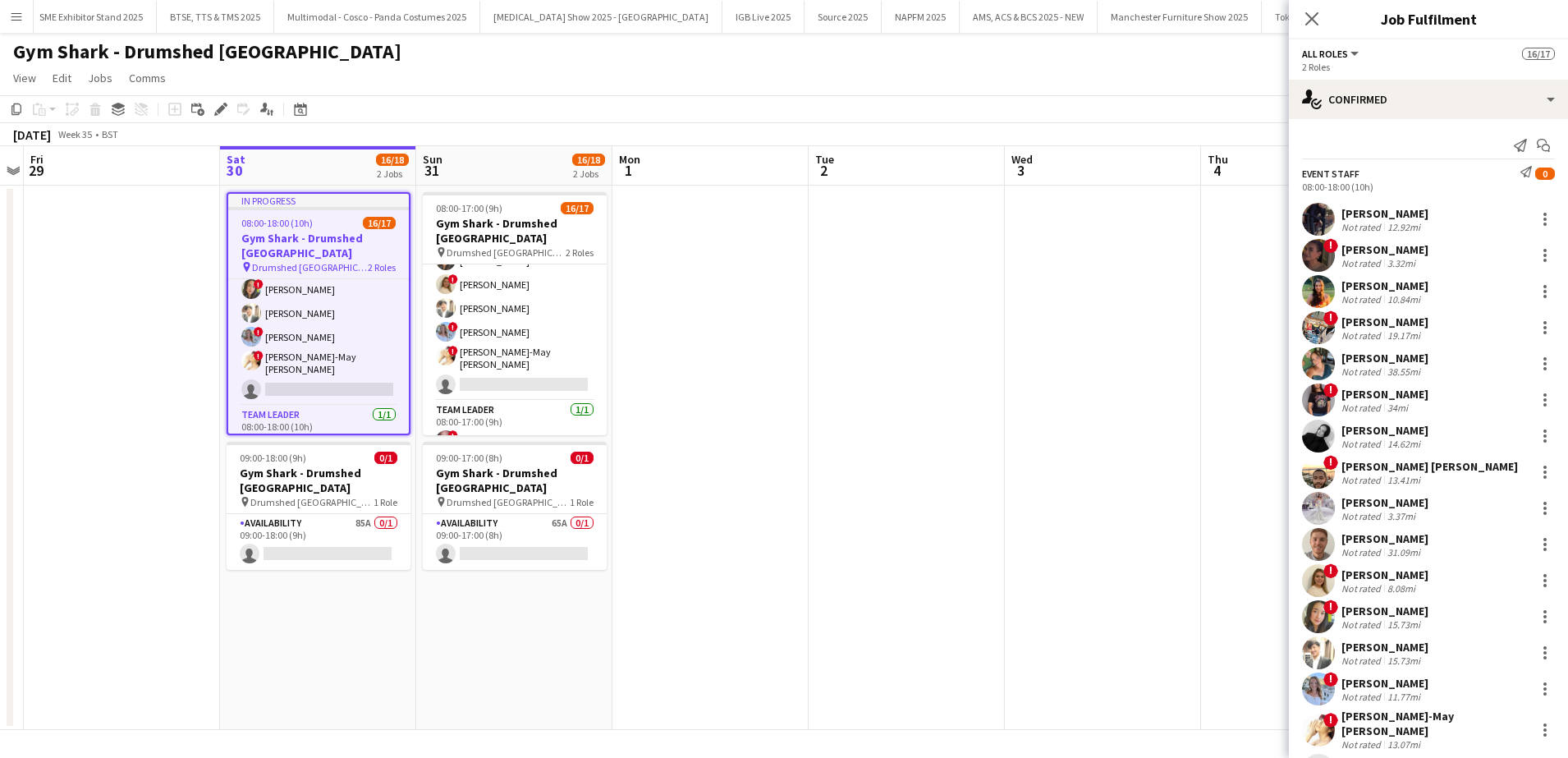
scroll to position [284, 0]
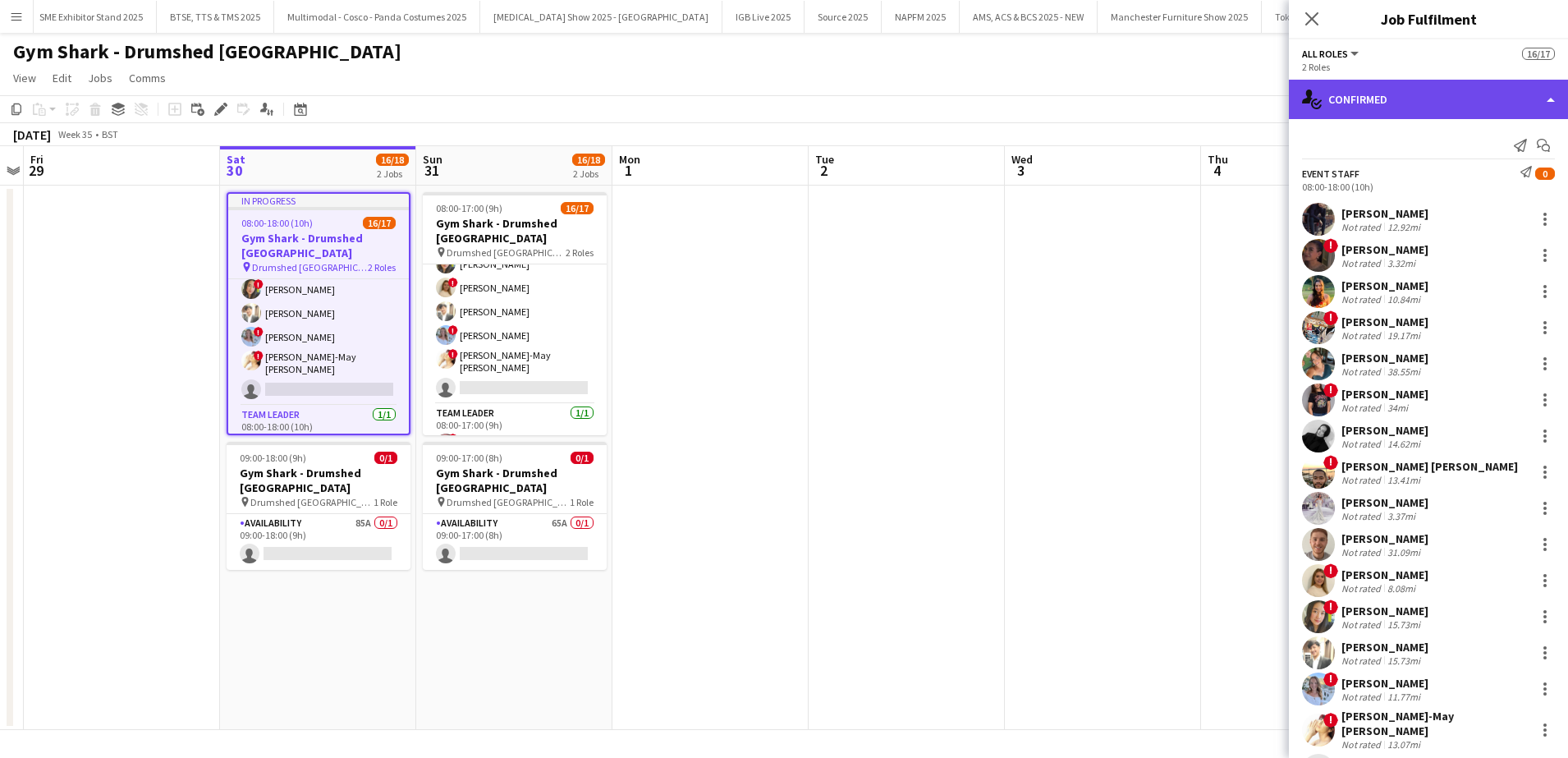
click at [1549, 98] on div "single-neutral-actions-check-2 Confirmed" at bounding box center [1428, 100] width 279 height 39
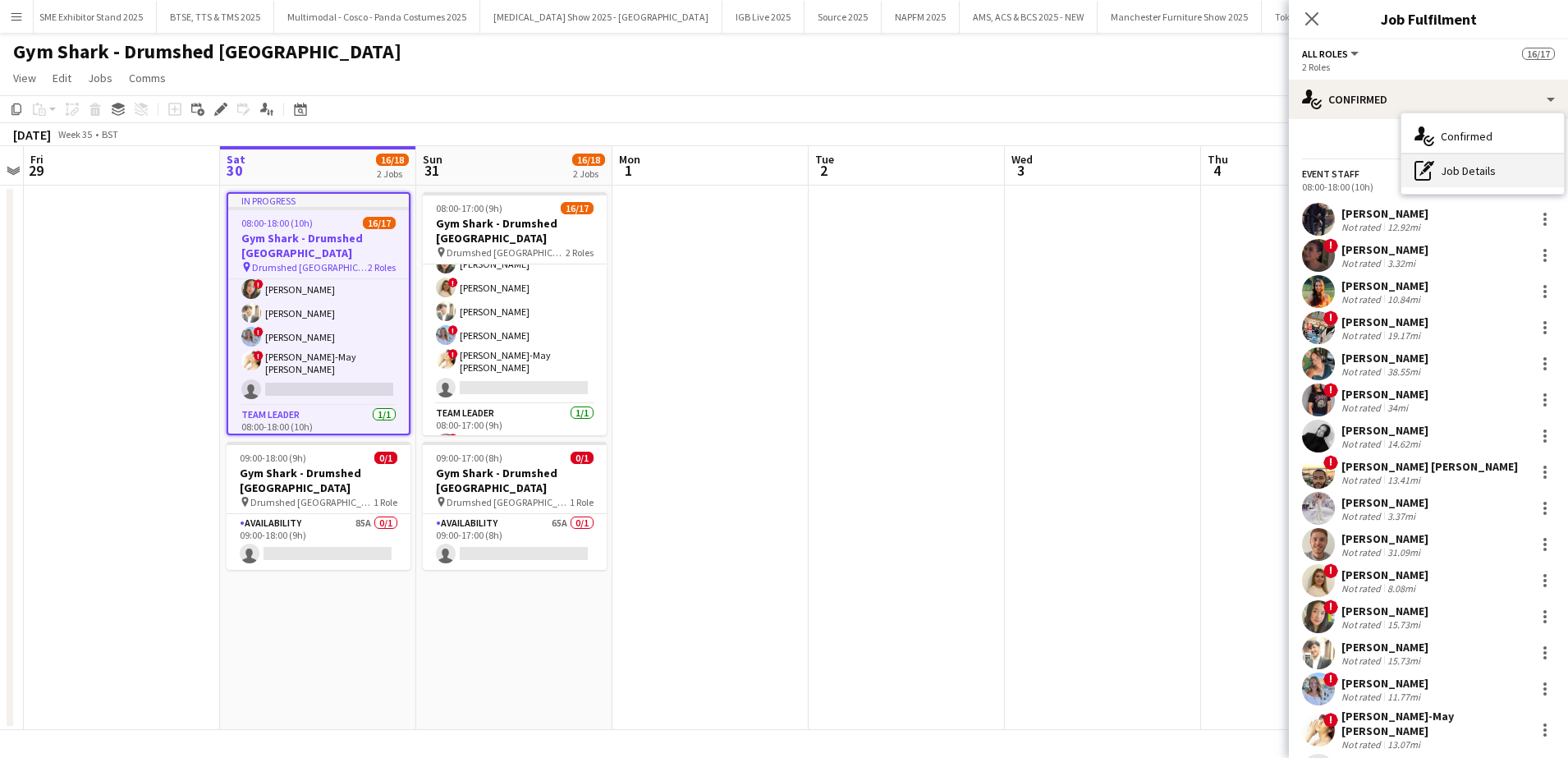
click at [1497, 170] on div "pen-write Job Details" at bounding box center [1483, 170] width 163 height 33
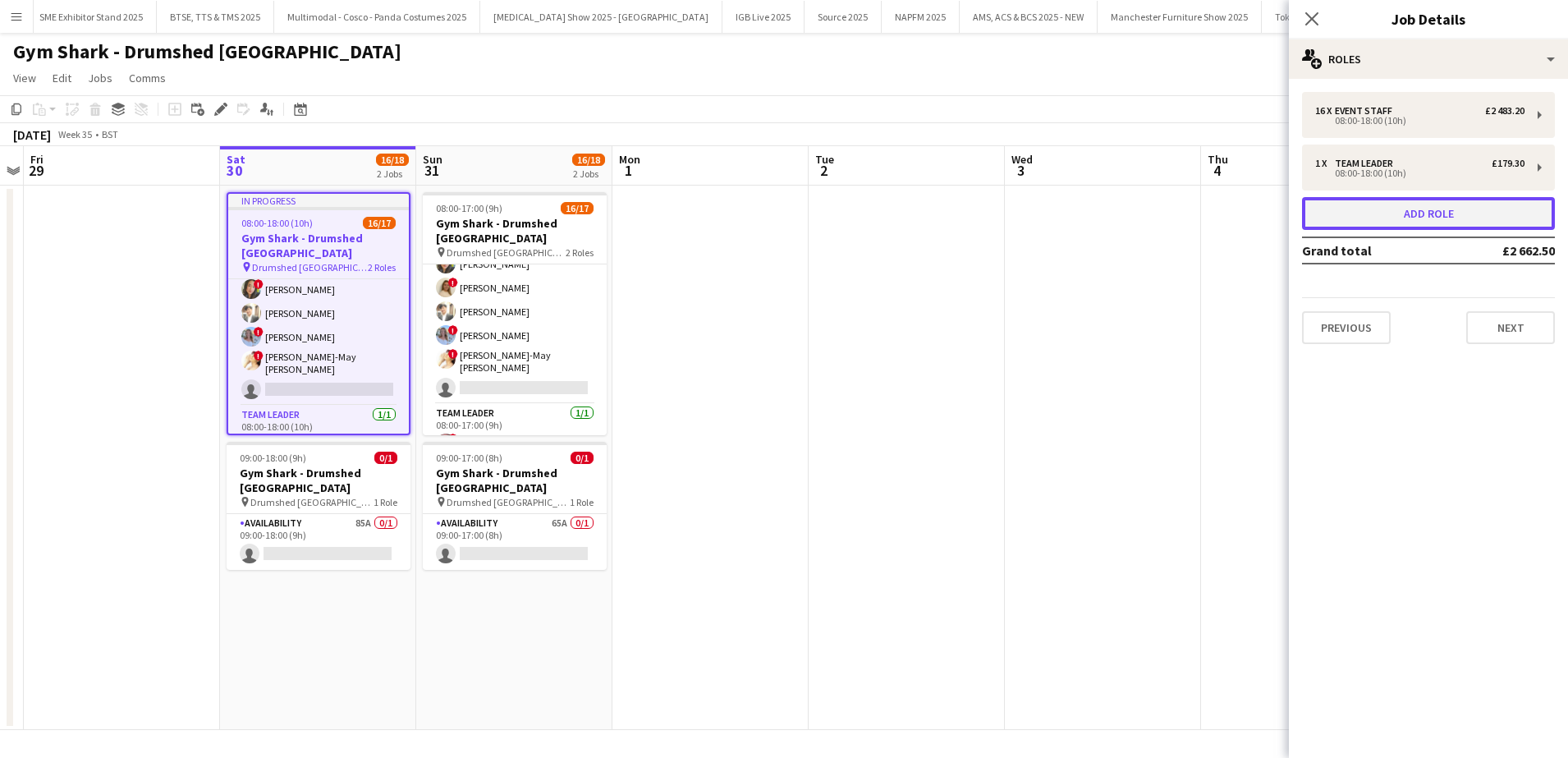
click at [1371, 209] on button "Add role" at bounding box center [1428, 213] width 253 height 33
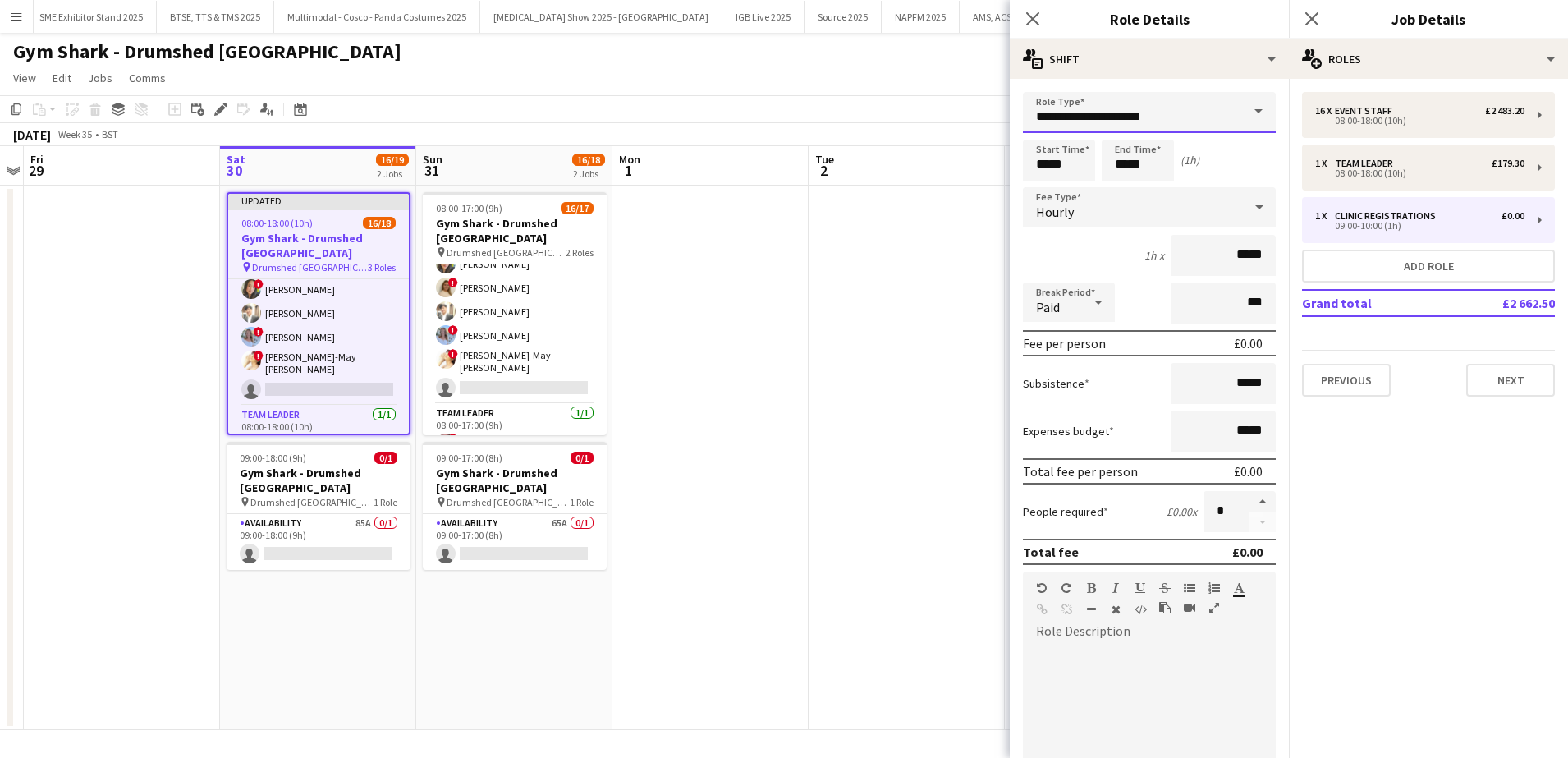
click at [1162, 101] on input "**********" at bounding box center [1149, 112] width 253 height 41
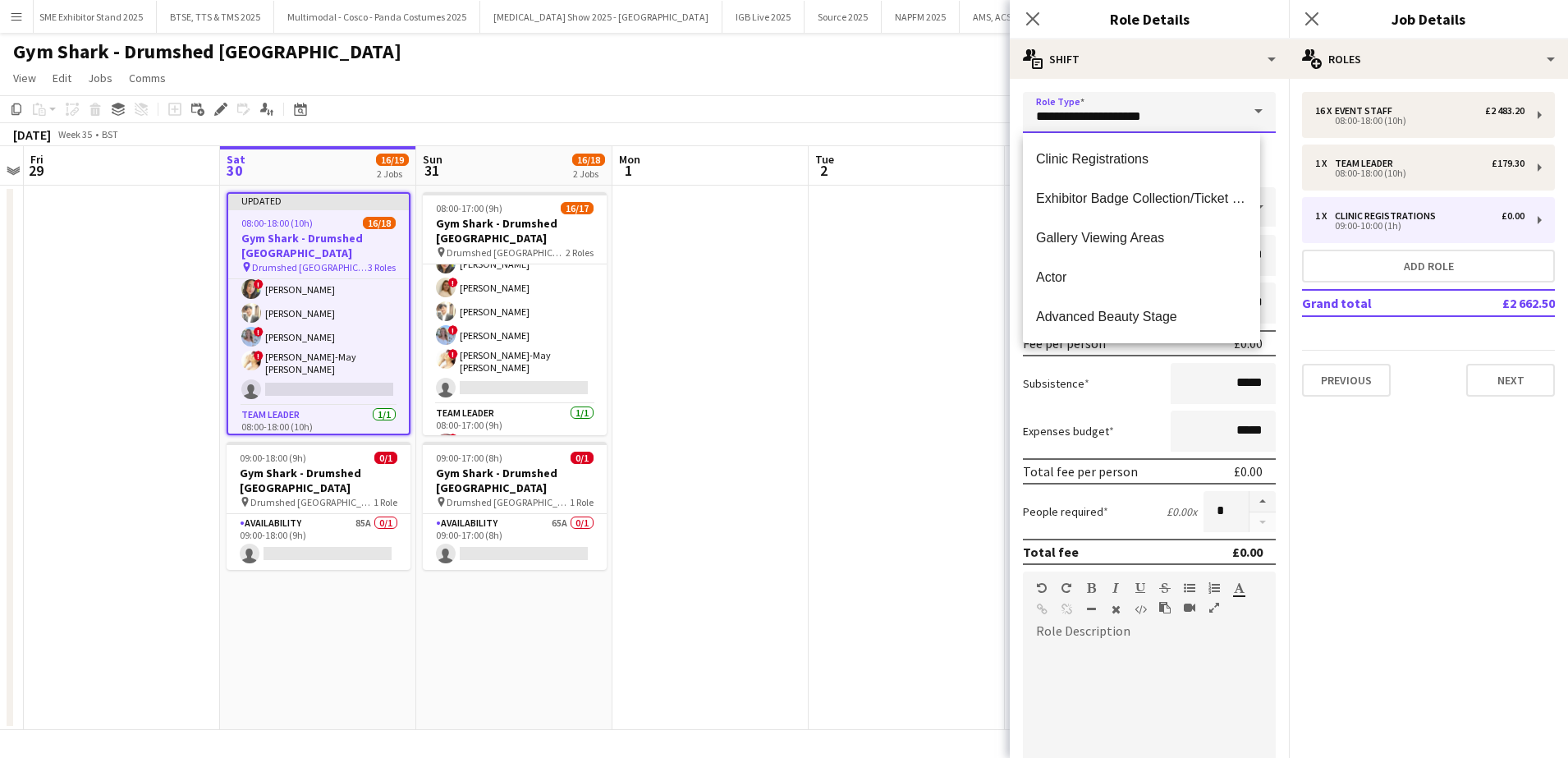
drag, startPoint x: 1167, startPoint y: 120, endPoint x: 737, endPoint y: 72, distance: 432.7
click at [737, 72] on body "Menu Boards Boards Boards All jobs Status Workforce Workforce My Workforce Recr…" at bounding box center [784, 379] width 1568 height 758
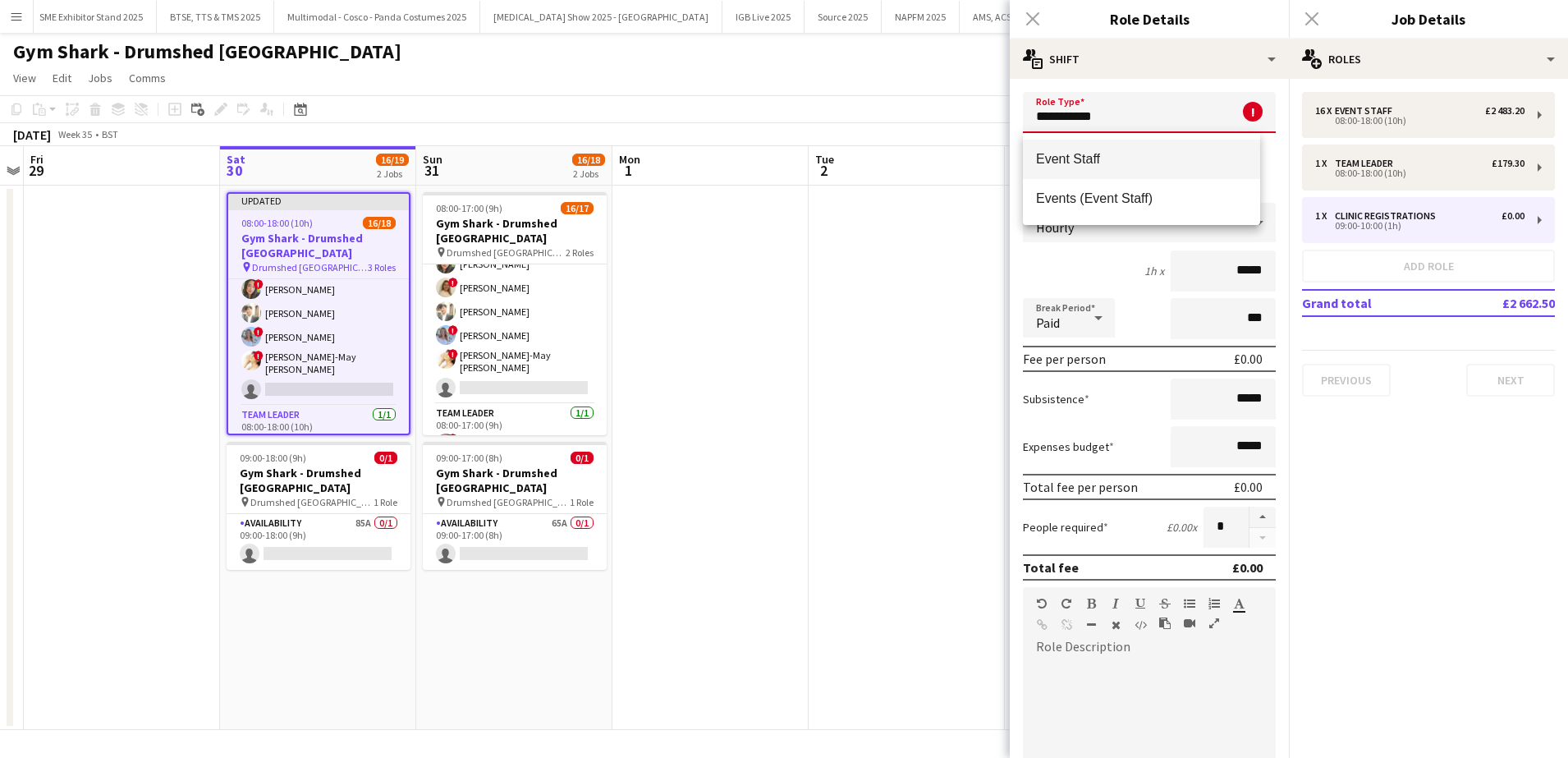
click at [1053, 155] on span "Event Staff" at bounding box center [1142, 158] width 211 height 15
type input "**********"
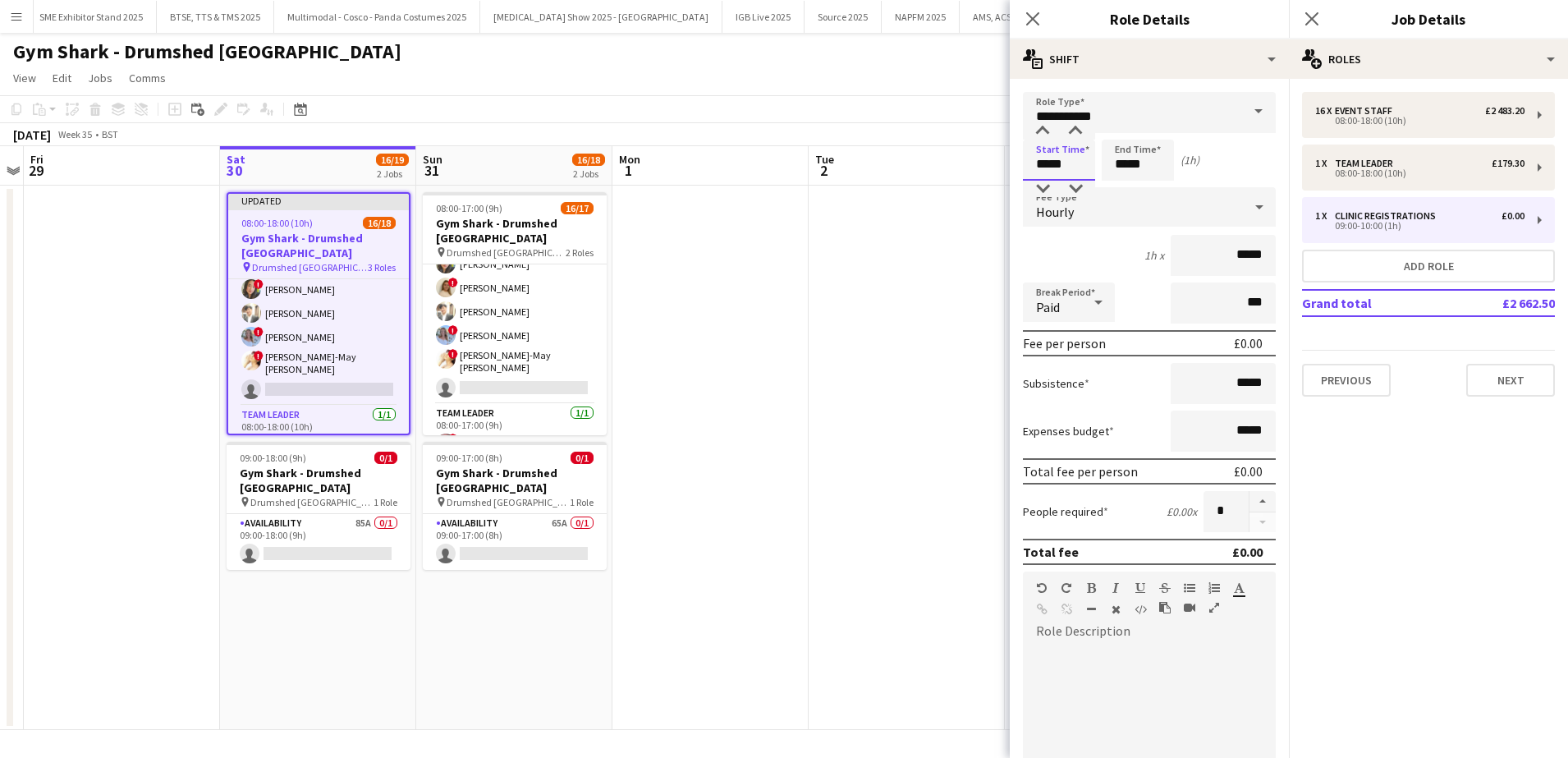
click at [1064, 166] on input "*****" at bounding box center [1059, 160] width 72 height 41
click at [1140, 160] on input "*****" at bounding box center [1138, 160] width 72 height 41
click at [1123, 125] on div at bounding box center [1122, 131] width 33 height 16
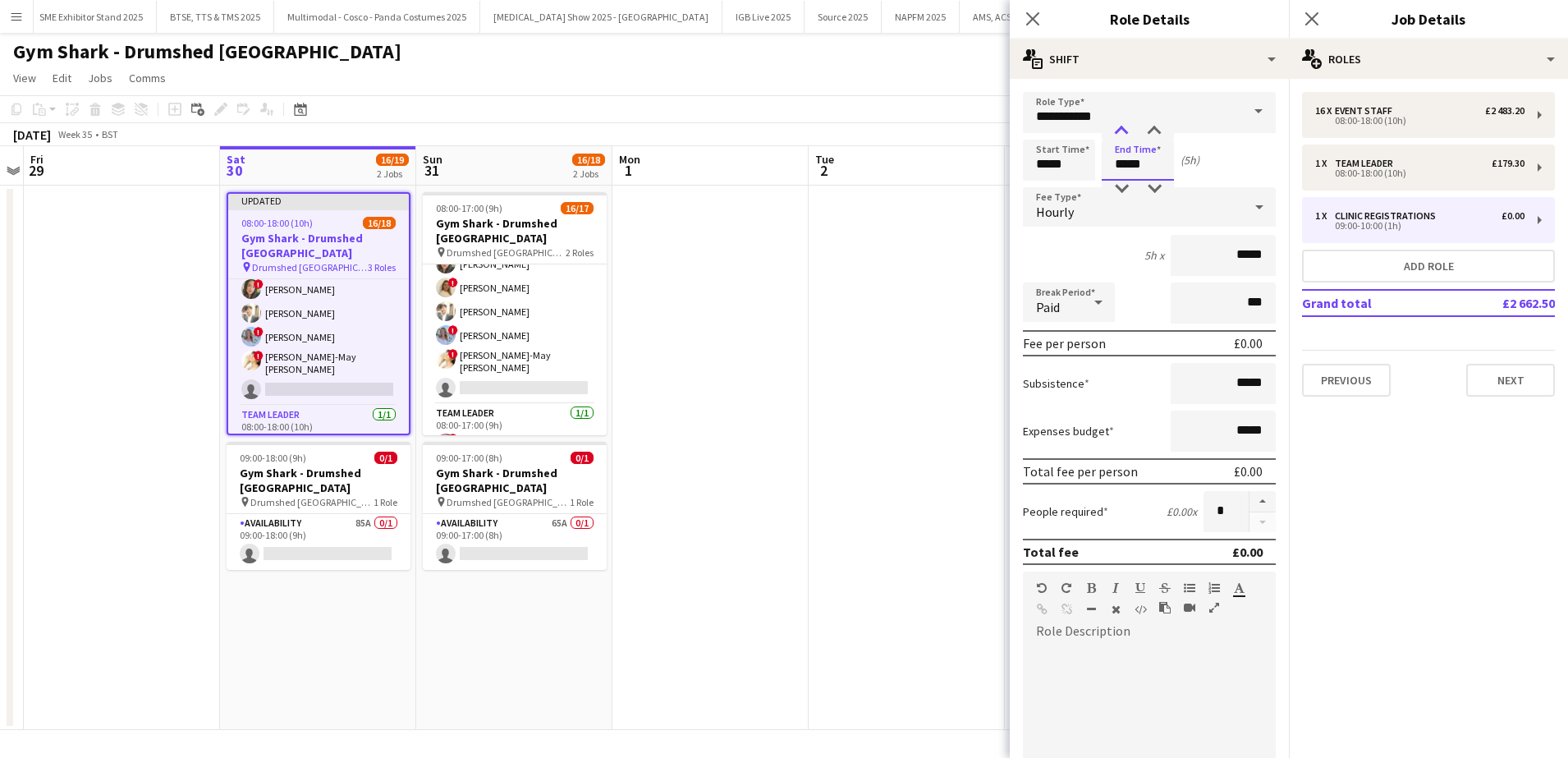
click at [1123, 125] on div at bounding box center [1122, 131] width 33 height 16
type input "*****"
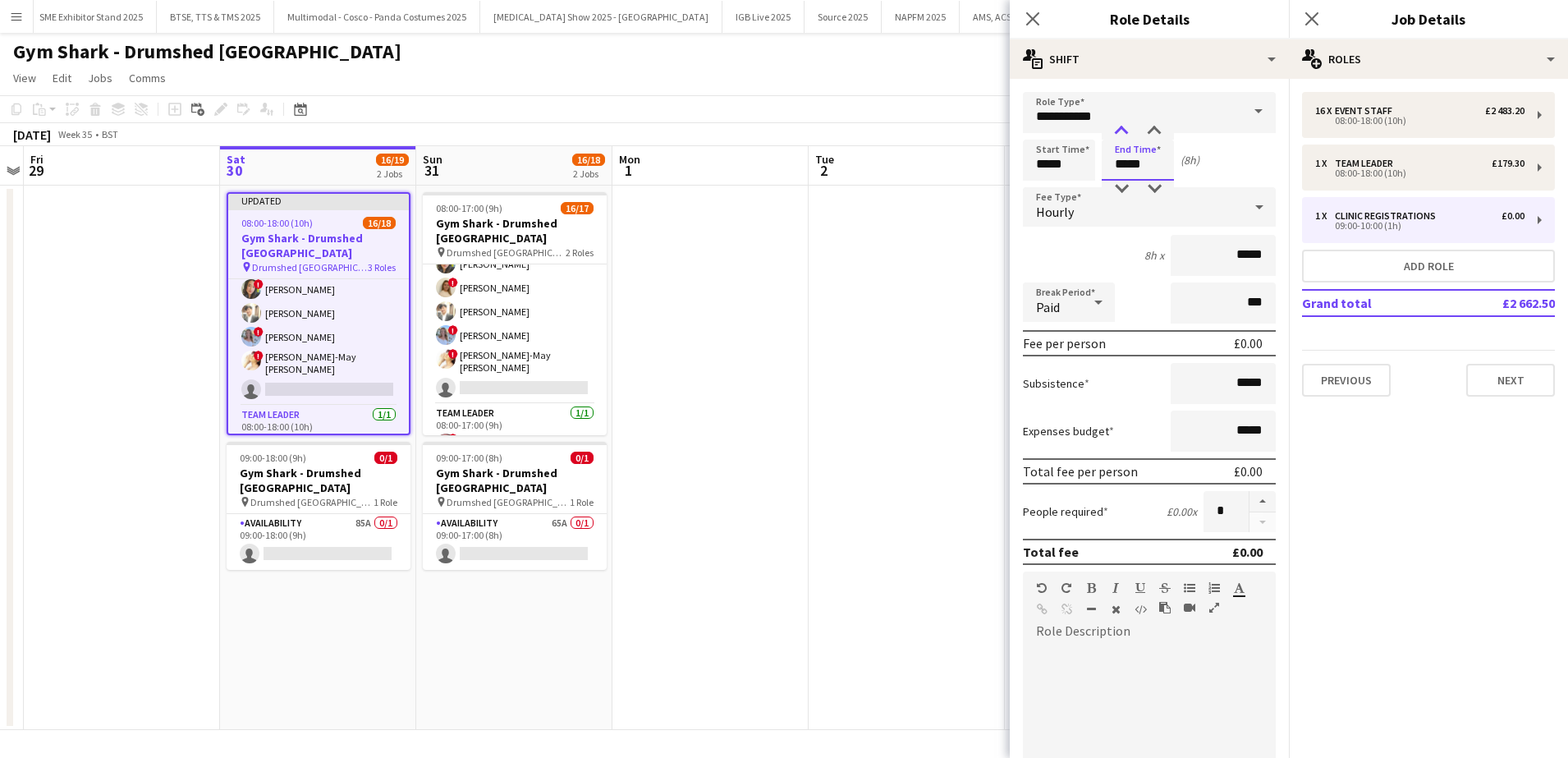
click at [1123, 125] on div at bounding box center [1122, 131] width 33 height 16
click at [1226, 255] on input "*****" at bounding box center [1223, 256] width 105 height 41
type input "**"
type input "******"
click at [759, 406] on app-date-cell at bounding box center [710, 457] width 196 height 544
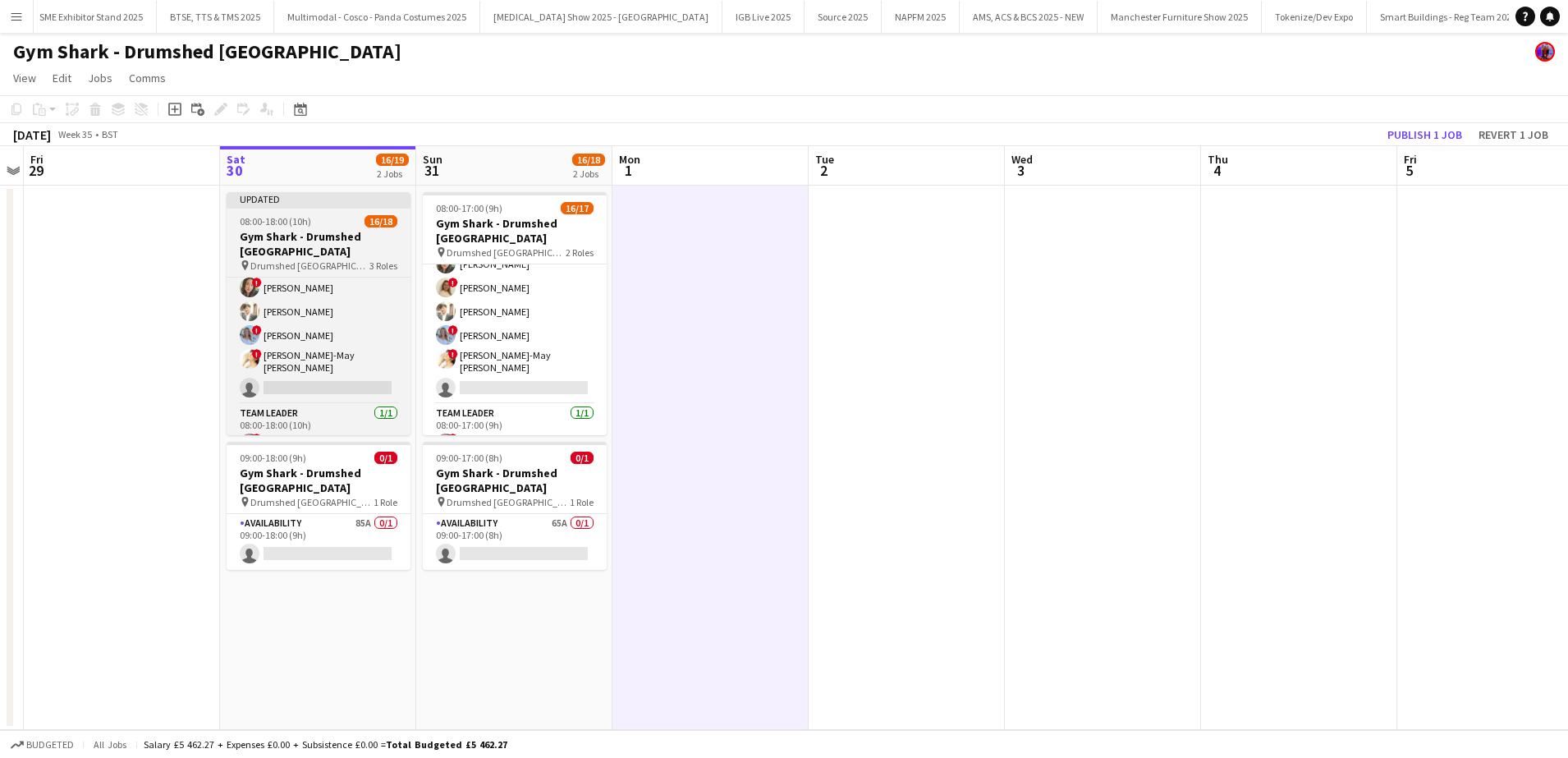
scroll to position [353, 0]
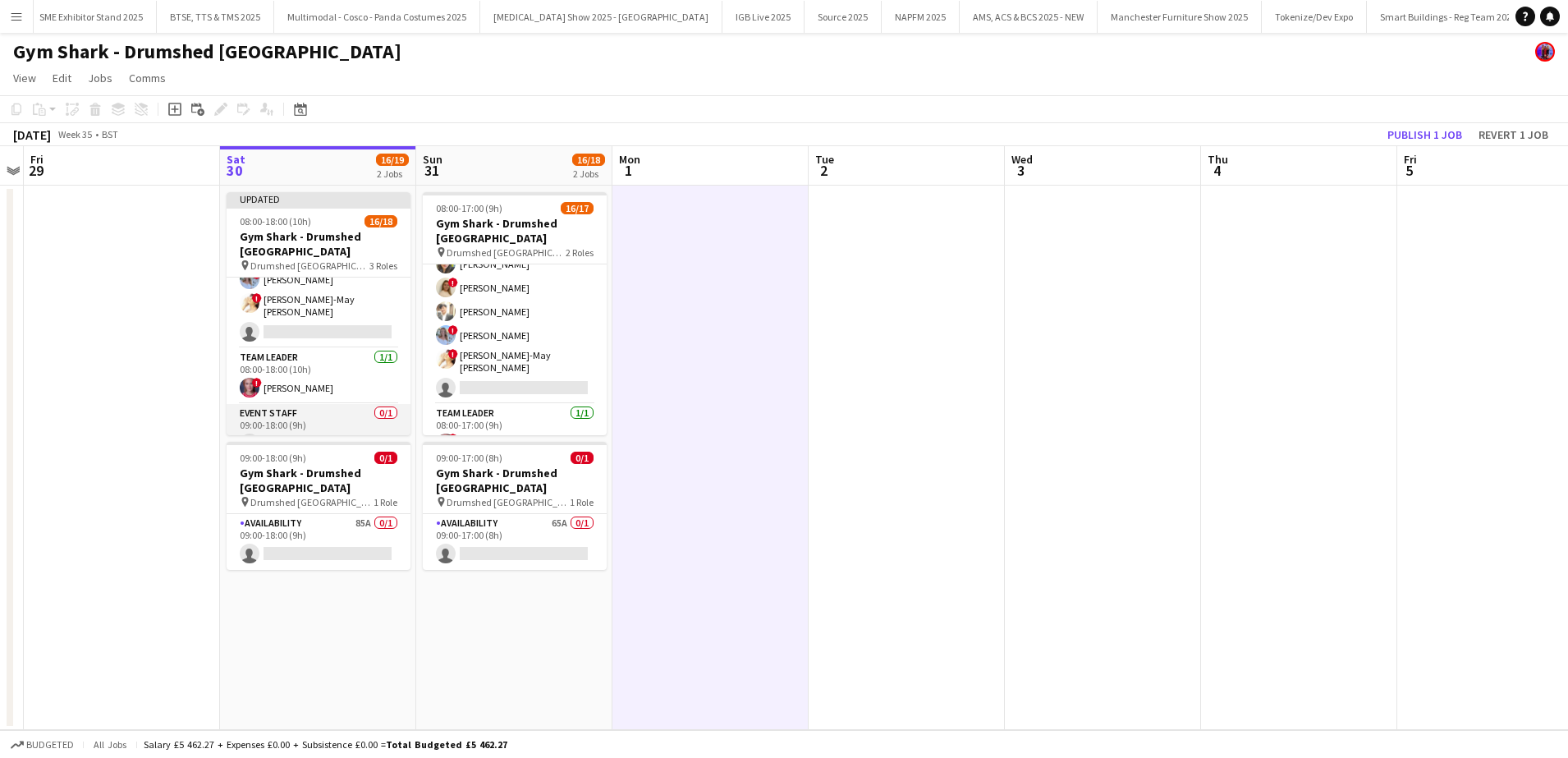
click at [353, 432] on app-card-role "Event Staff 0/1 09:00-18:00 (9h) single-neutral-actions" at bounding box center [319, 432] width 184 height 56
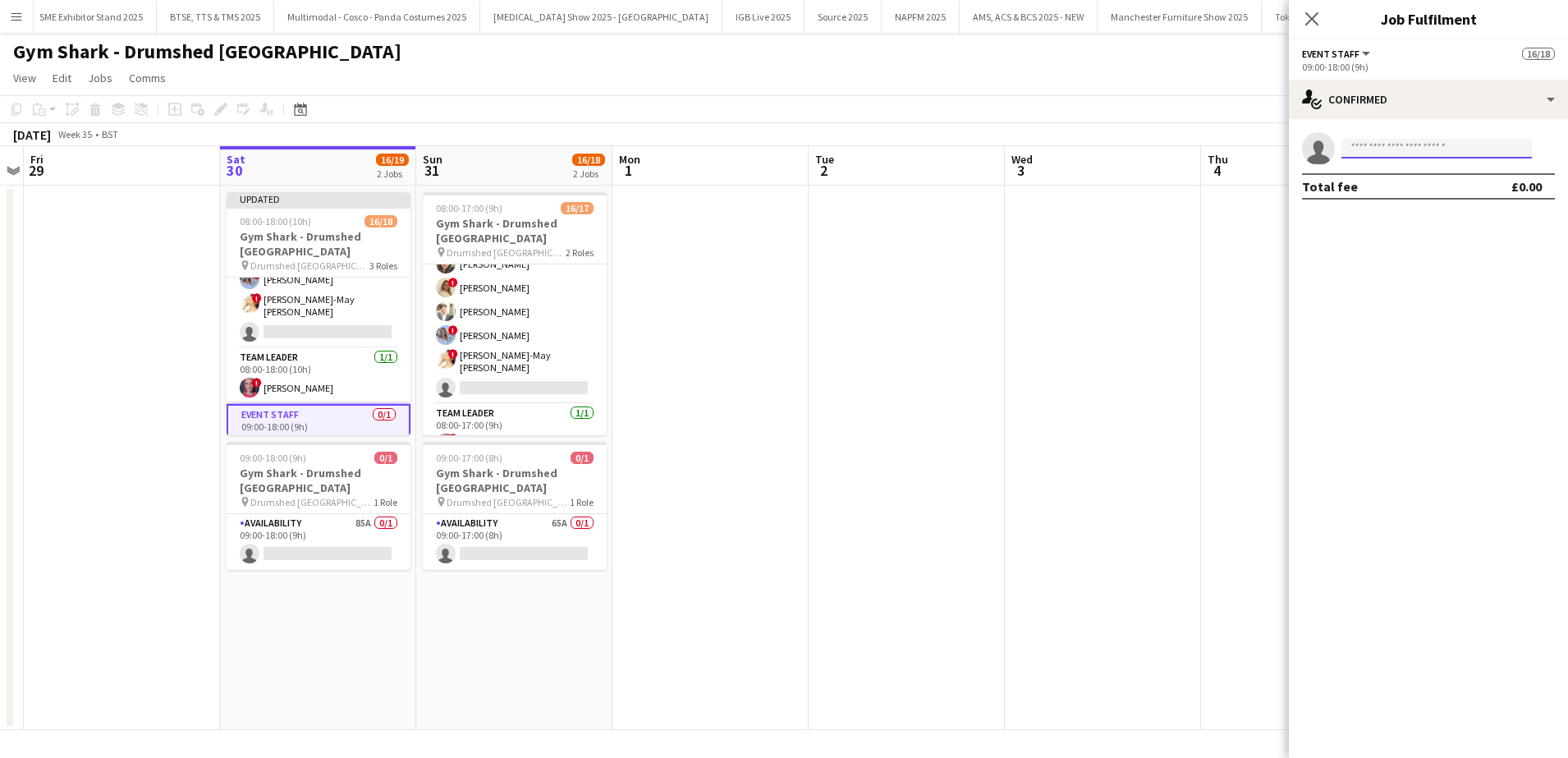
click at [1412, 157] on input at bounding box center [1437, 148] width 191 height 20
type input "*********"
click at [1445, 175] on span "[PERSON_NAME] Active" at bounding box center [1437, 172] width 164 height 14
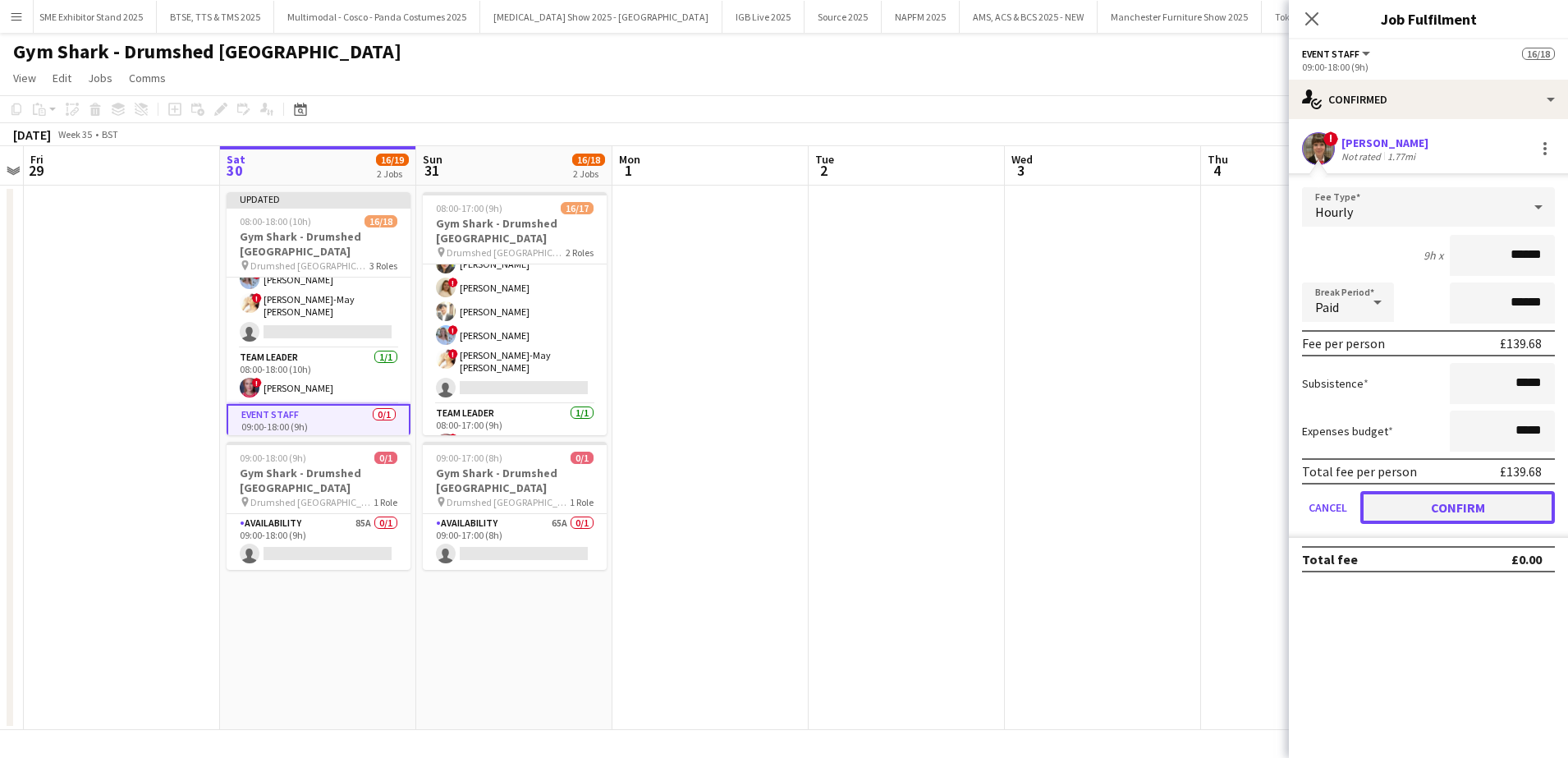
click at [1439, 515] on button "Confirm" at bounding box center [1457, 507] width 194 height 33
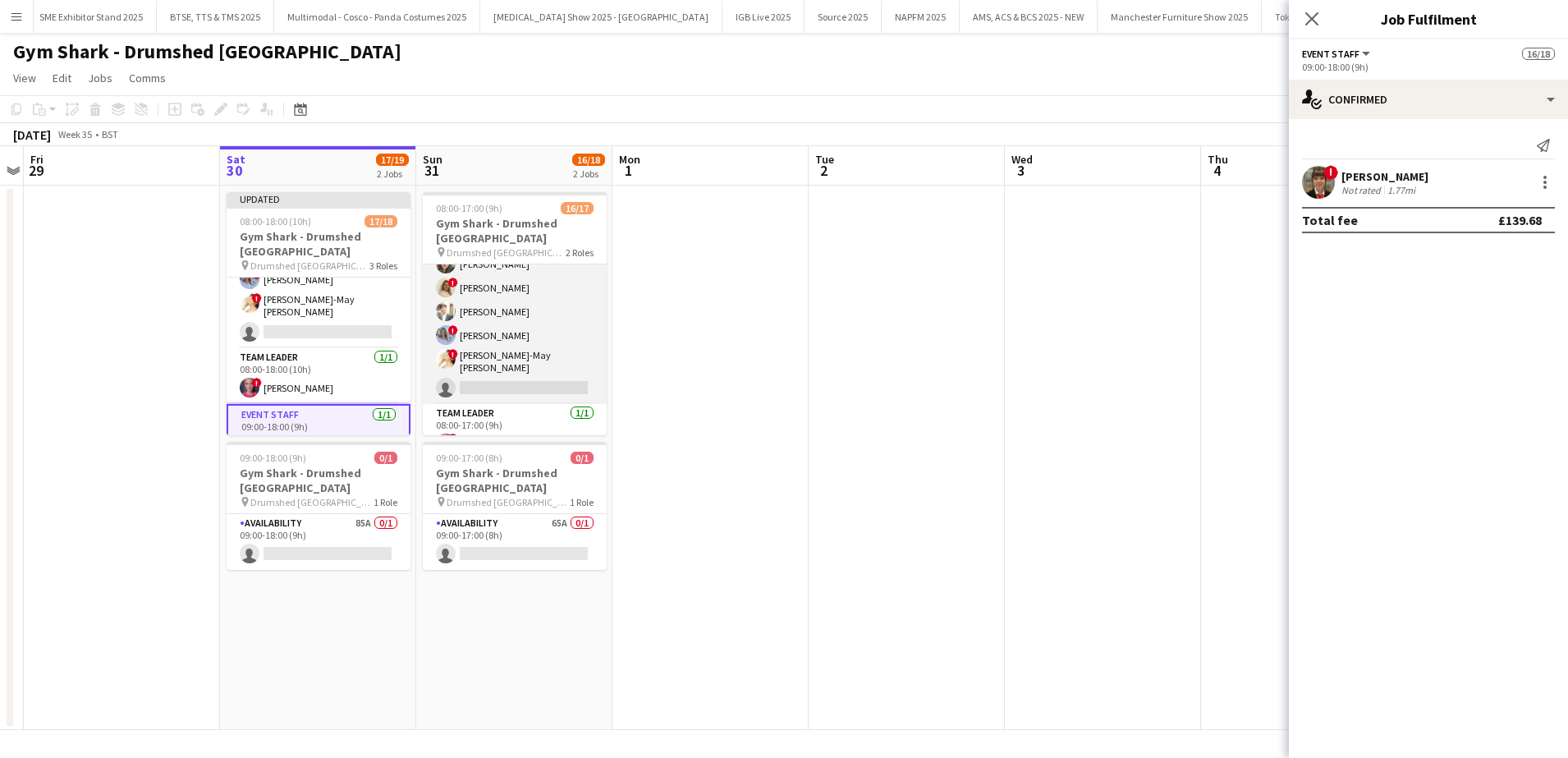
click at [439, 325] on app-card-role "Event Staff 15/16 08:00-17:00 (9h) [PERSON_NAME] ! [PERSON_NAME] [PERSON_NAME] …" at bounding box center [514, 192] width 184 height 422
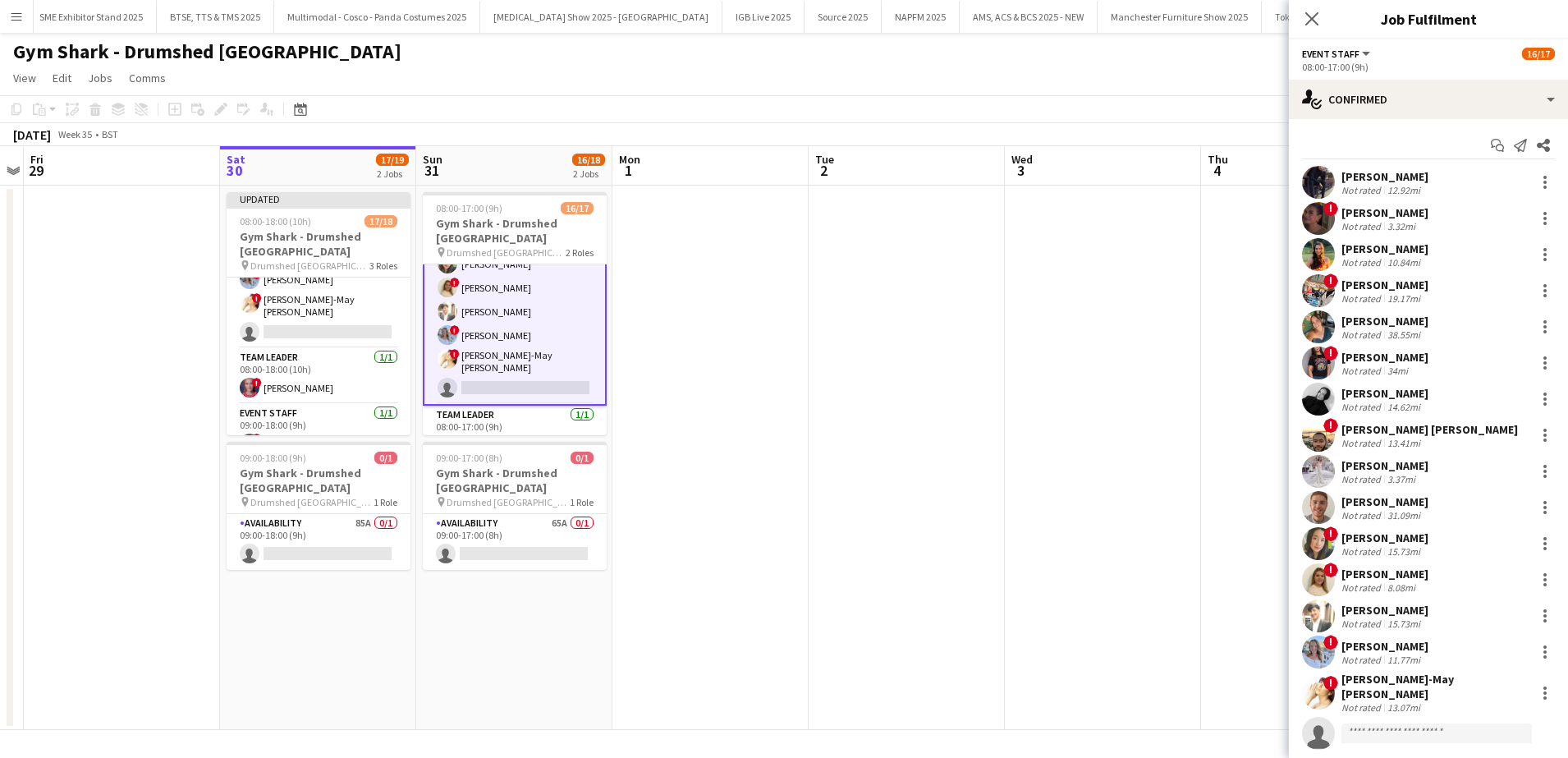
scroll to position [31, 0]
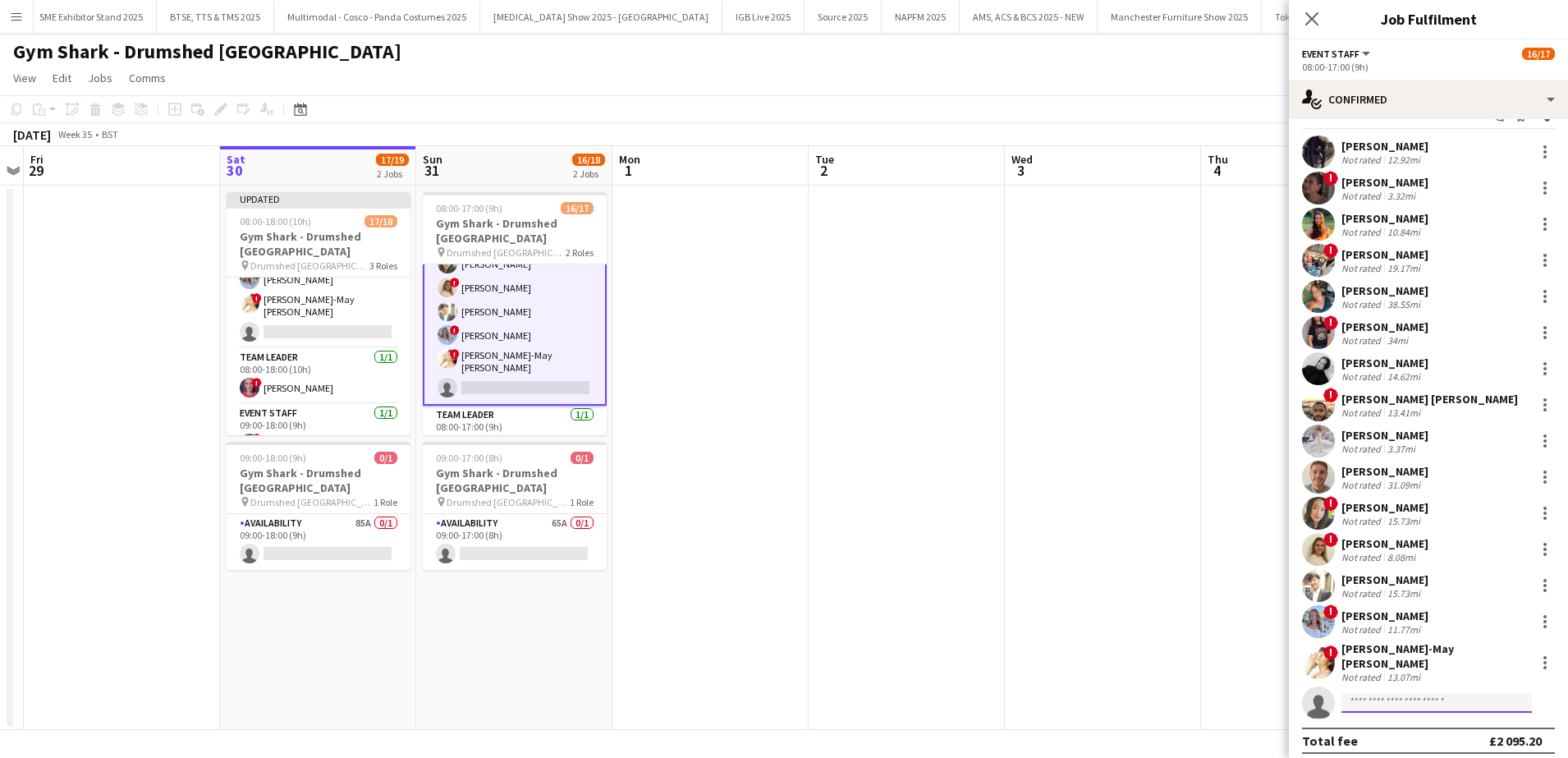
click at [1387, 695] on input at bounding box center [1437, 703] width 191 height 20
type input "**********"
click at [1413, 738] on span "[PHONE_NUMBER]" at bounding box center [1437, 744] width 164 height 13
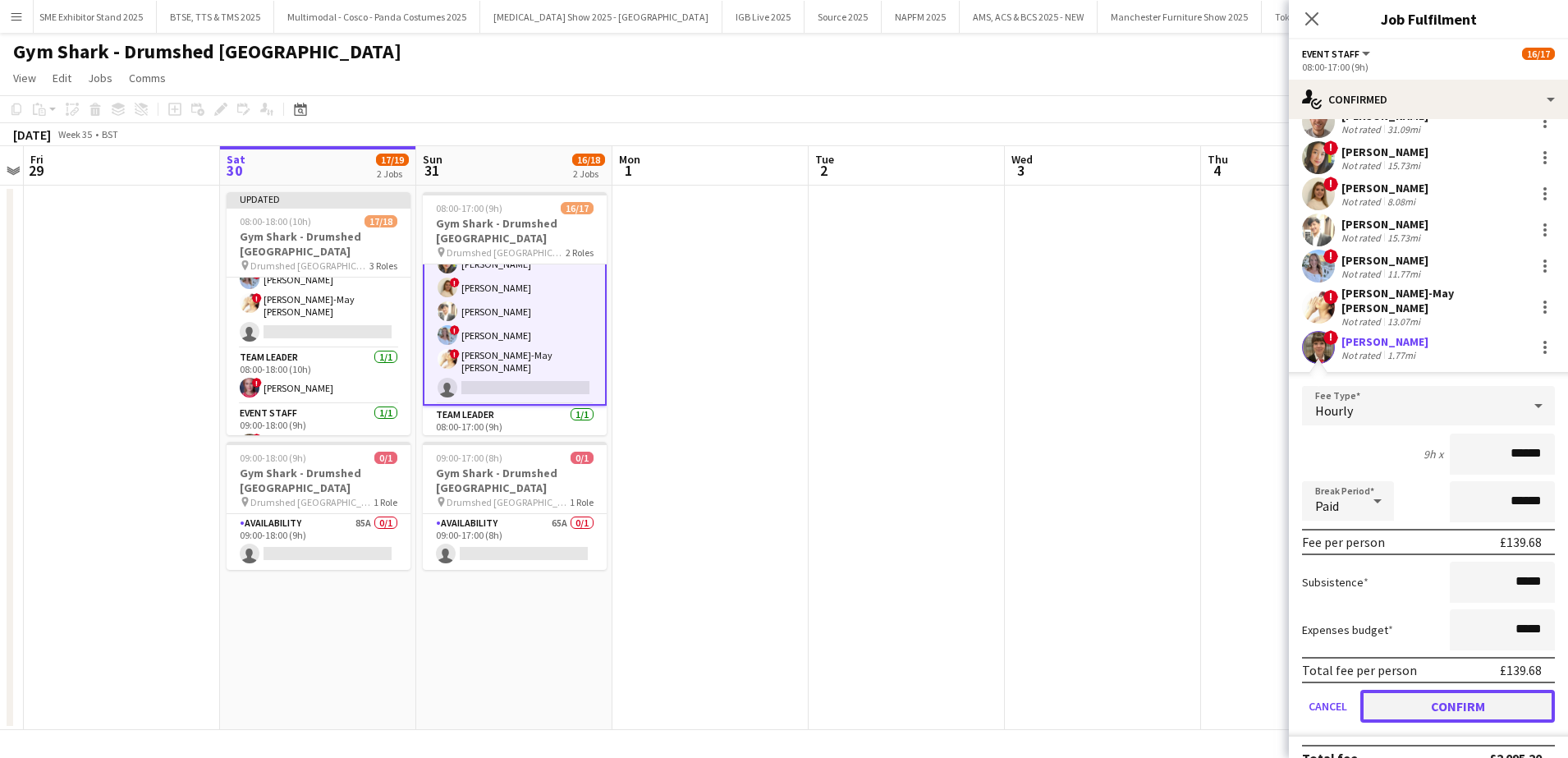
click at [1462, 695] on button "Confirm" at bounding box center [1457, 706] width 194 height 33
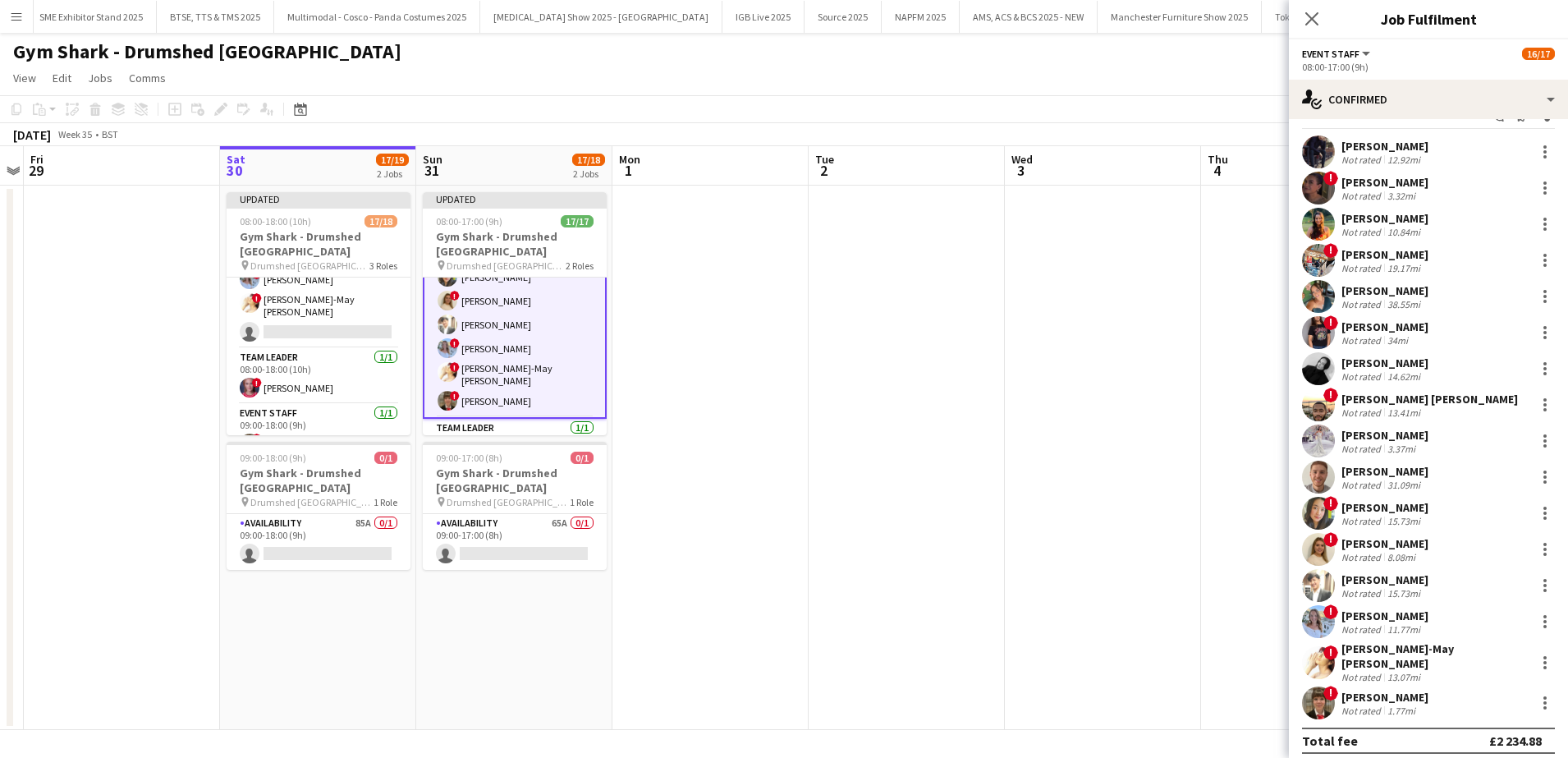
click at [800, 475] on app-date-cell at bounding box center [710, 457] width 196 height 544
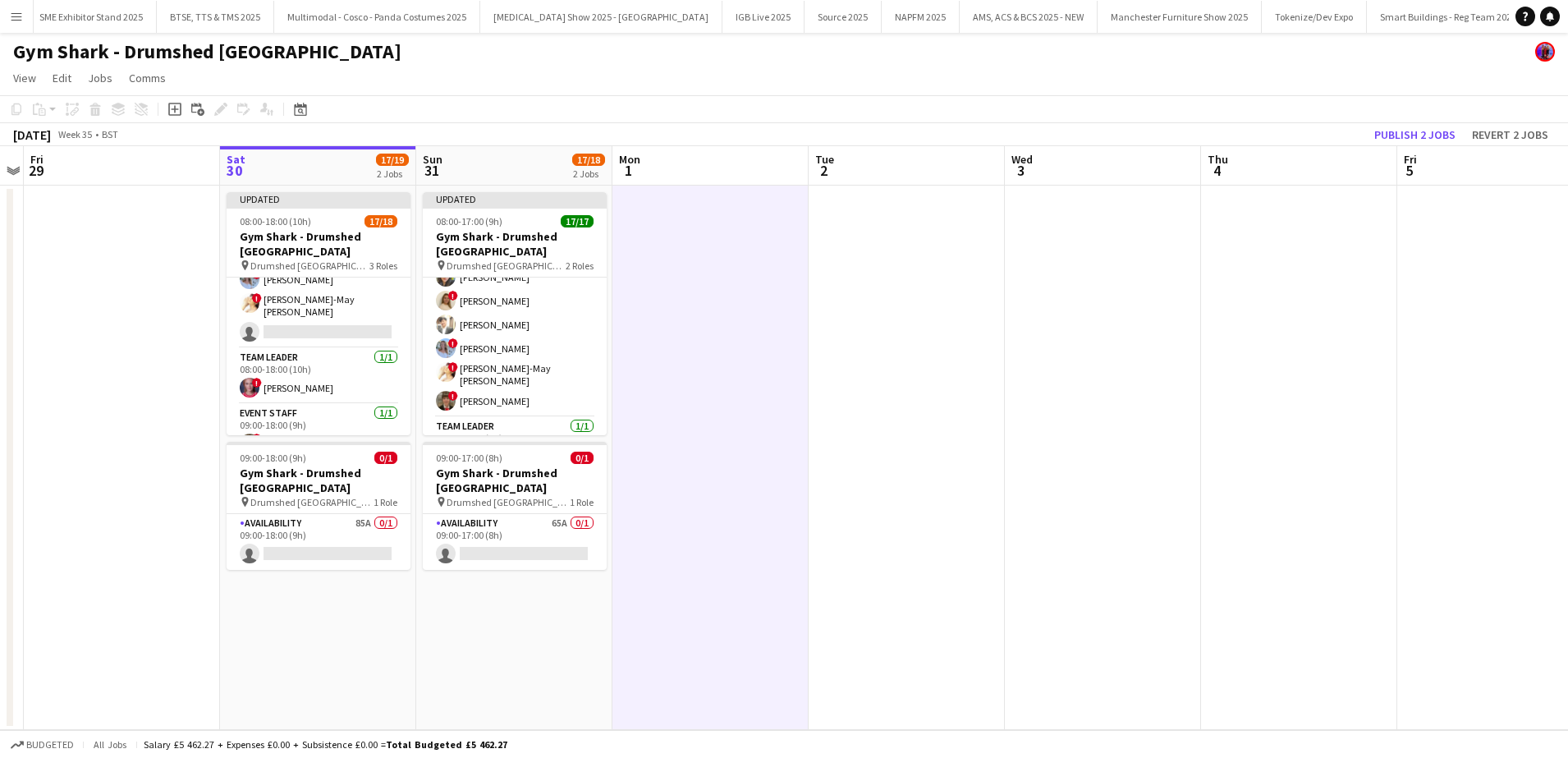
drag, startPoint x: 353, startPoint y: 305, endPoint x: 338, endPoint y: 307, distance: 15.1
click at [338, 307] on app-calendar-viewport "Tue 26 Wed 27 Thu 28 Fri 29 Sat 30 17/19 2 Jobs Sun 31 17/18 2 Jobs Mon 1 Tue 2…" at bounding box center [784, 438] width 1568 height 583
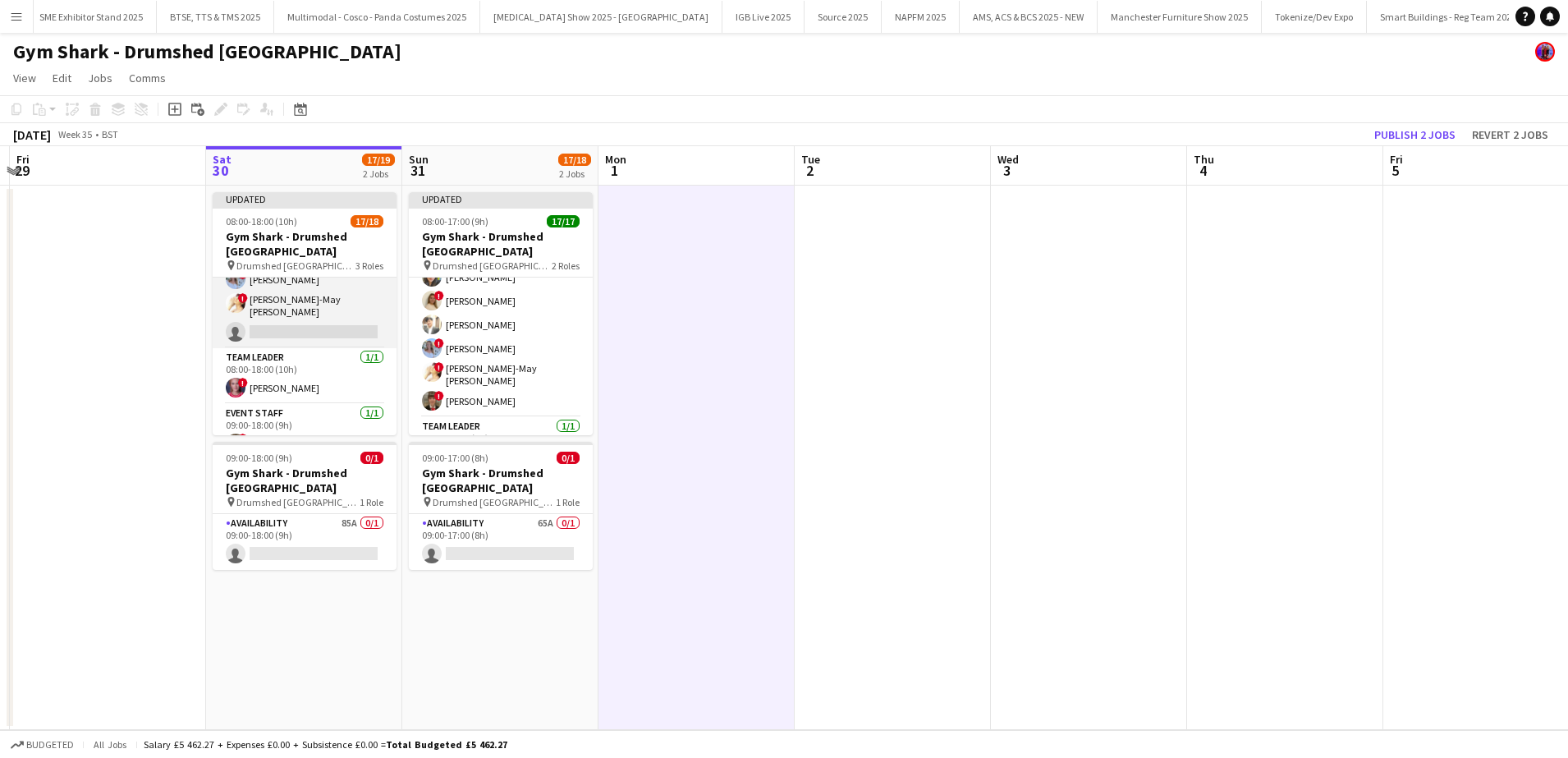
click at [283, 282] on app-card-role "Event Staff 15/16 08:00-18:00 (10h) [PERSON_NAME] ! [PERSON_NAME] [PERSON_NAME]…" at bounding box center [305, 136] width 184 height 422
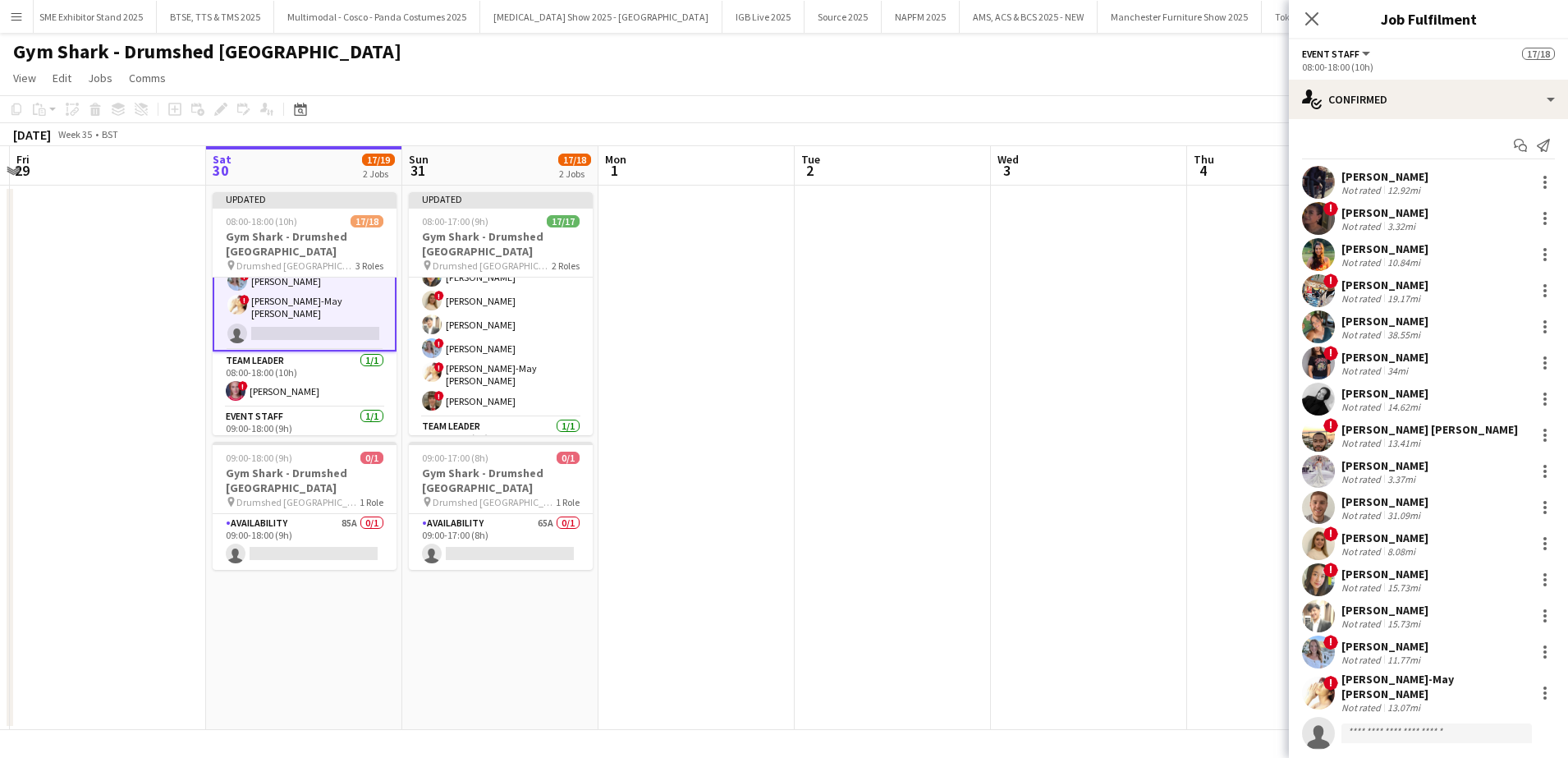
scroll to position [353, 0]
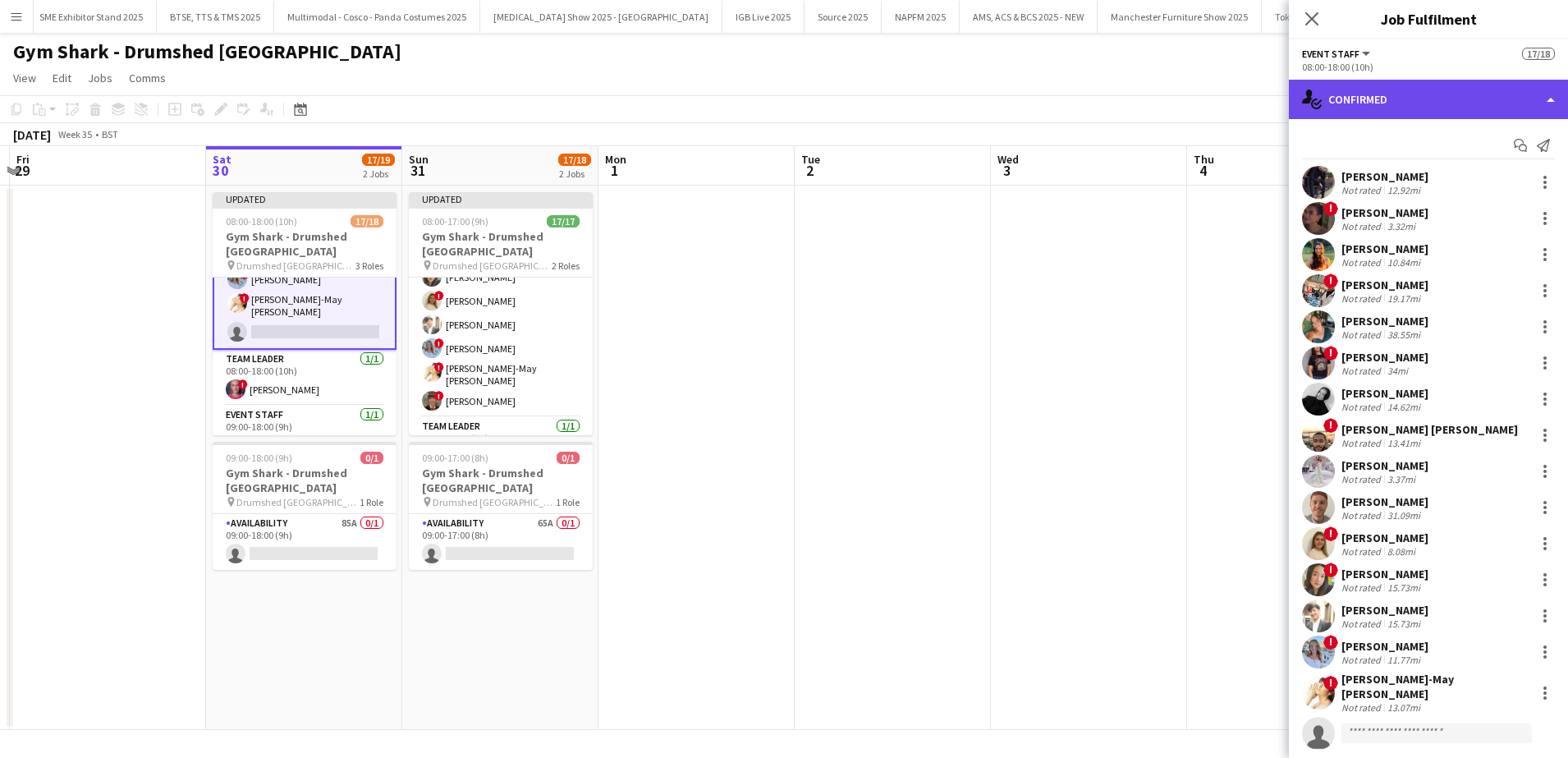
click at [1542, 92] on div "single-neutral-actions-check-2 Confirmed" at bounding box center [1428, 100] width 279 height 39
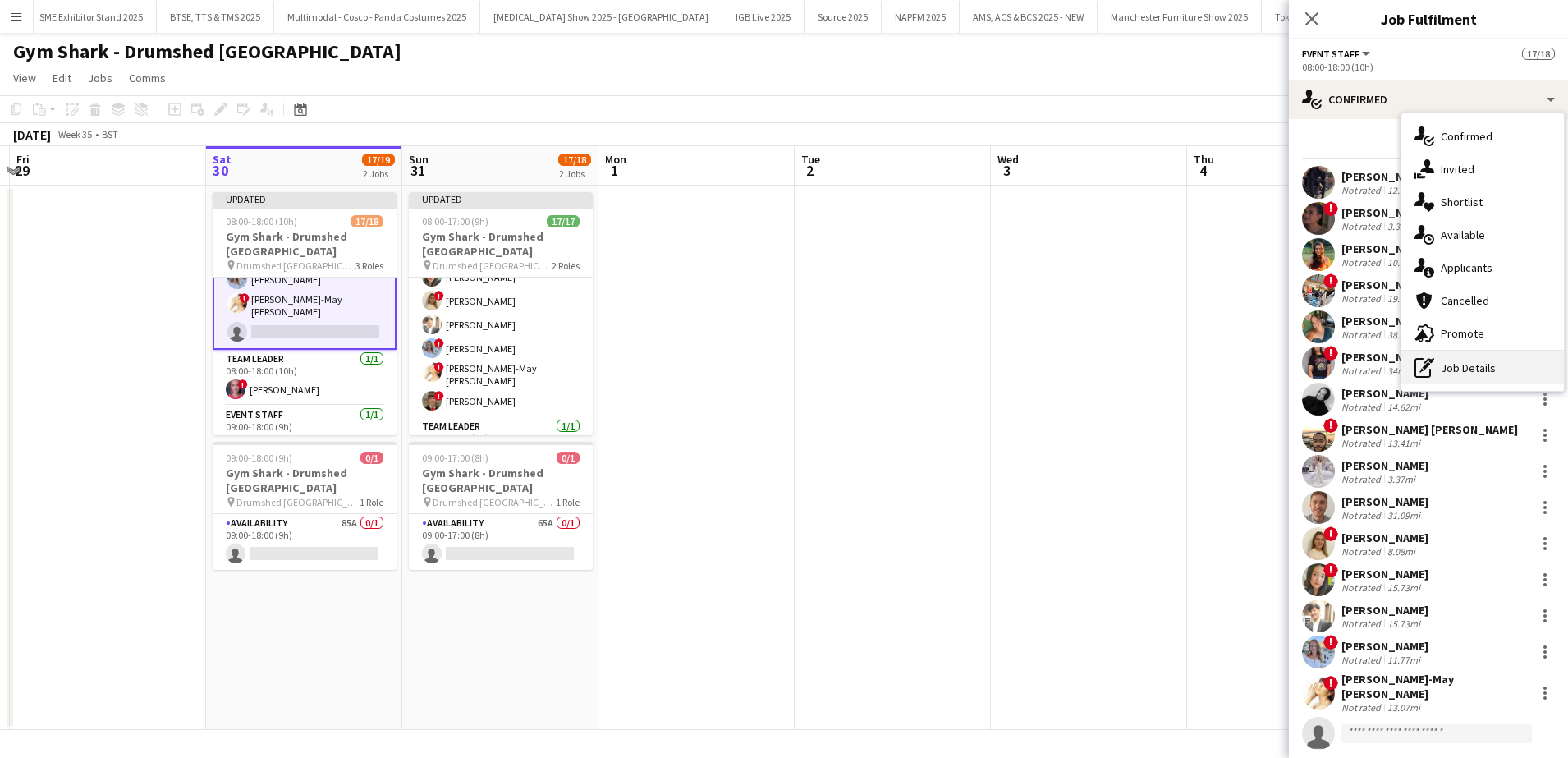
click at [1489, 378] on div "pen-write Job Details" at bounding box center [1483, 368] width 163 height 33
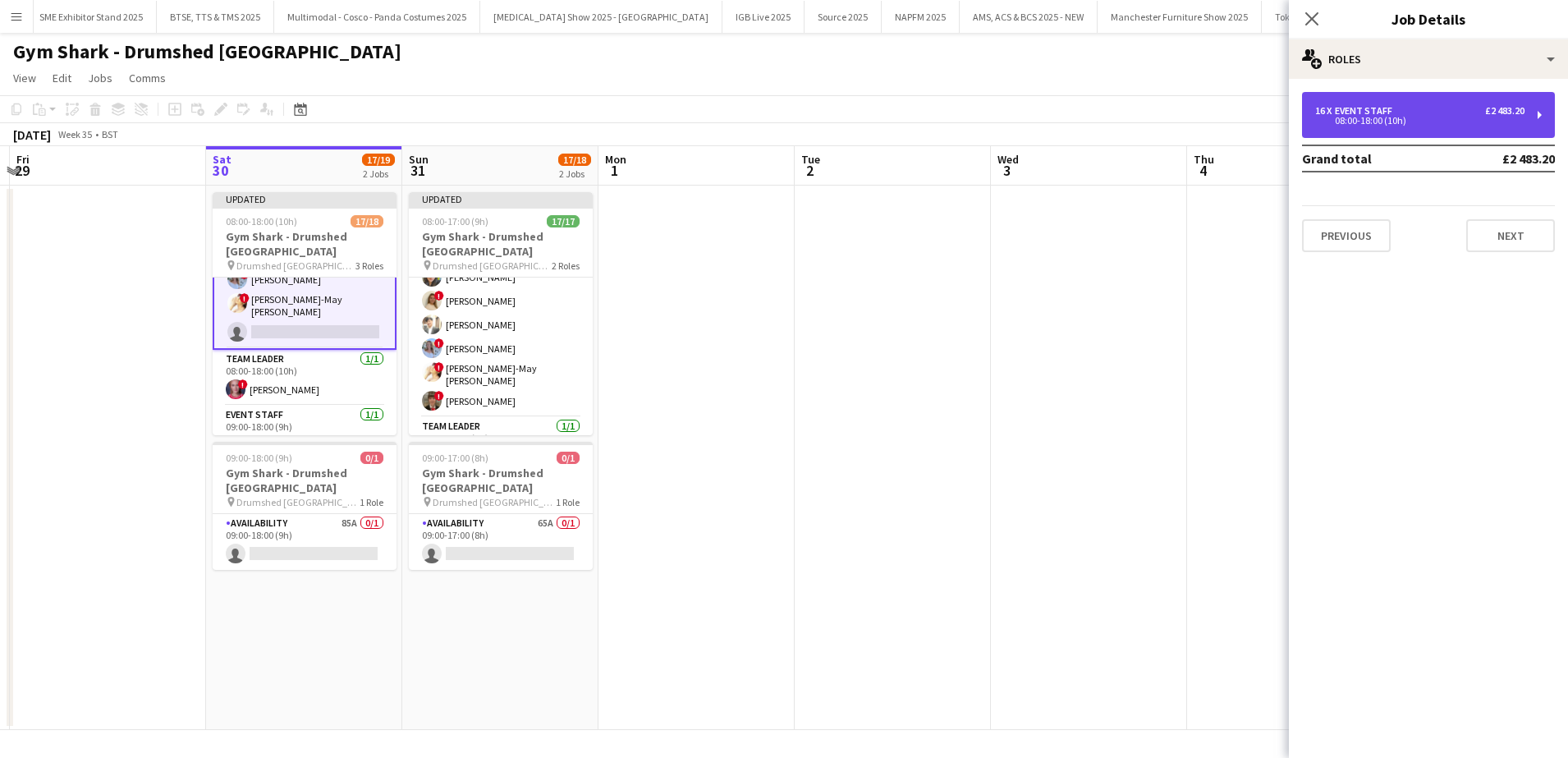
click at [1358, 127] on div "16 x Event Staff £2 483.20 08:00-18:00 (10h)" at bounding box center [1428, 115] width 253 height 46
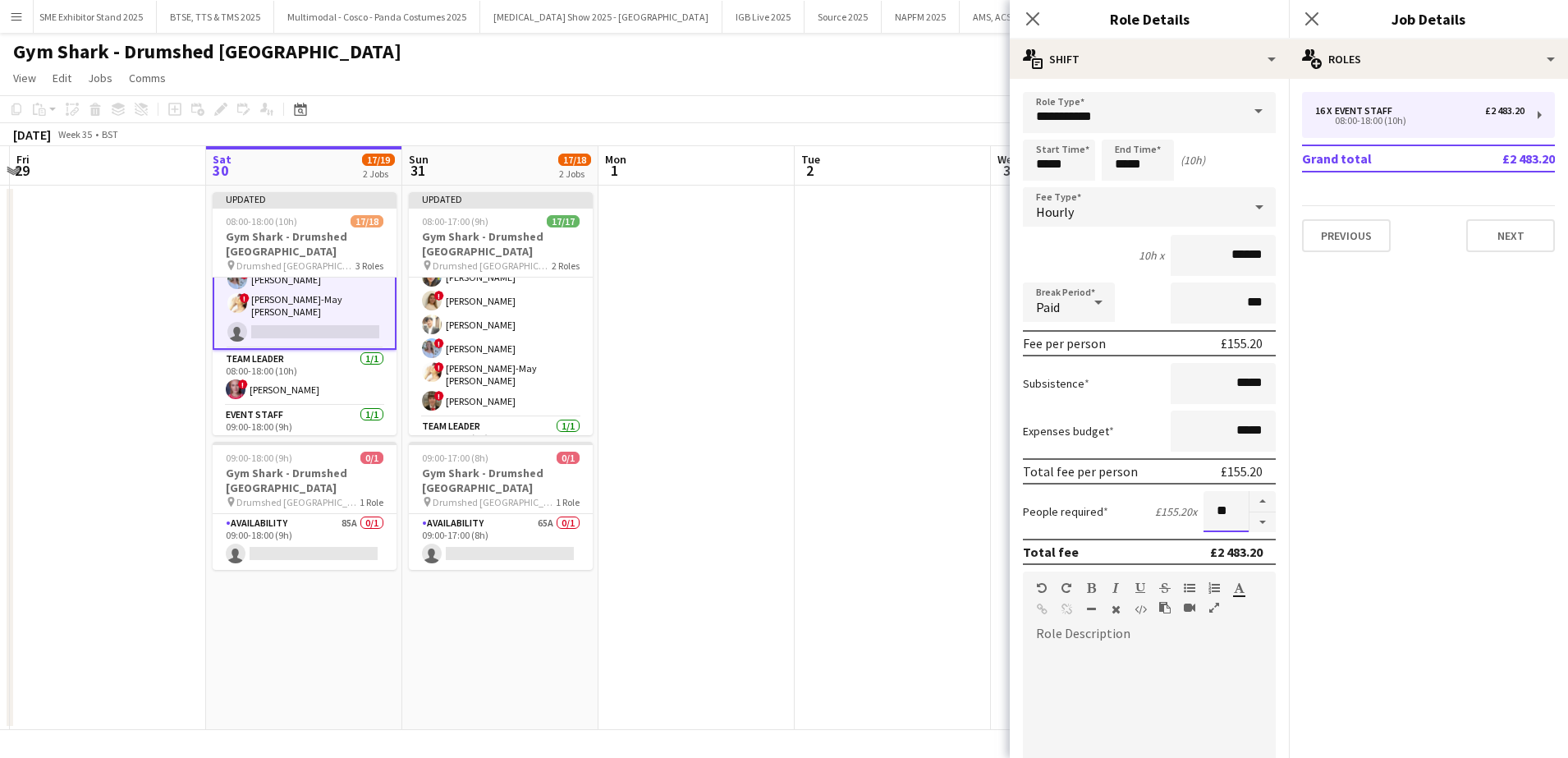
click at [1226, 505] on input "**" at bounding box center [1226, 511] width 45 height 41
click at [1250, 523] on button "button" at bounding box center [1262, 523] width 26 height 20
type input "**"
click at [968, 502] on app-date-cell at bounding box center [893, 457] width 196 height 544
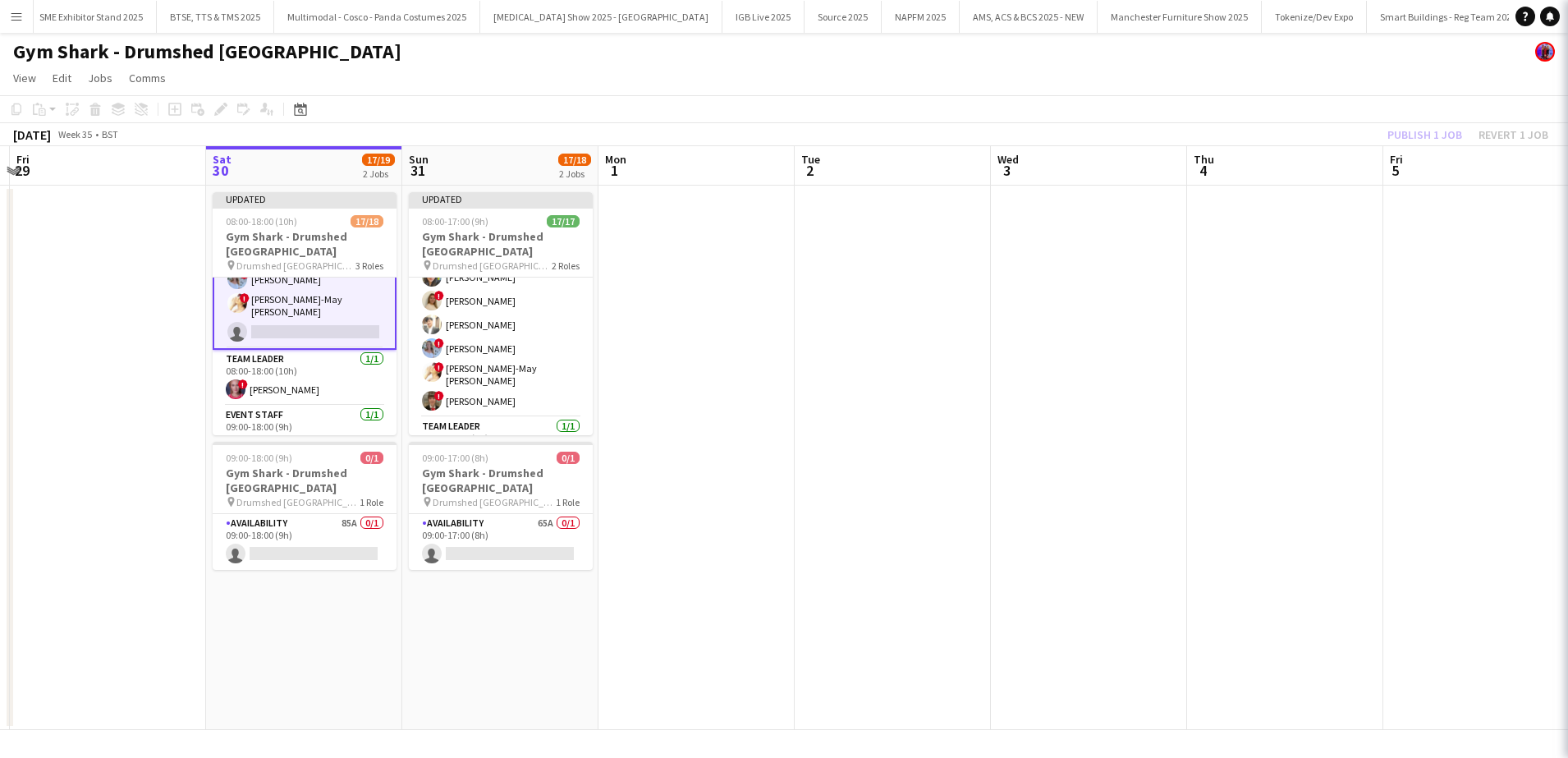
scroll to position [329, 0]
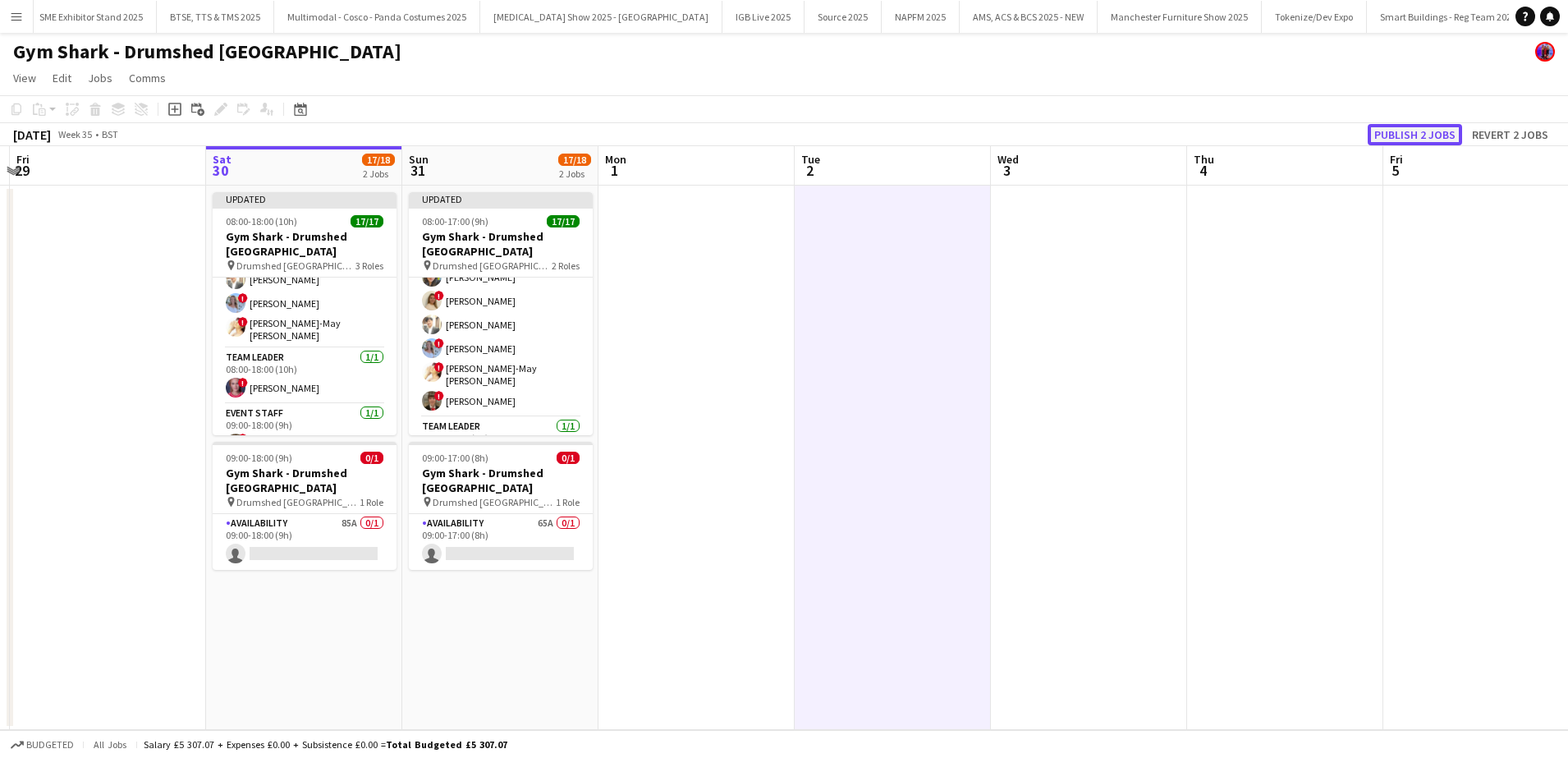
click at [1409, 138] on button "Publish 2 jobs" at bounding box center [1415, 135] width 95 height 21
